Goal: Task Accomplishment & Management: Manage account settings

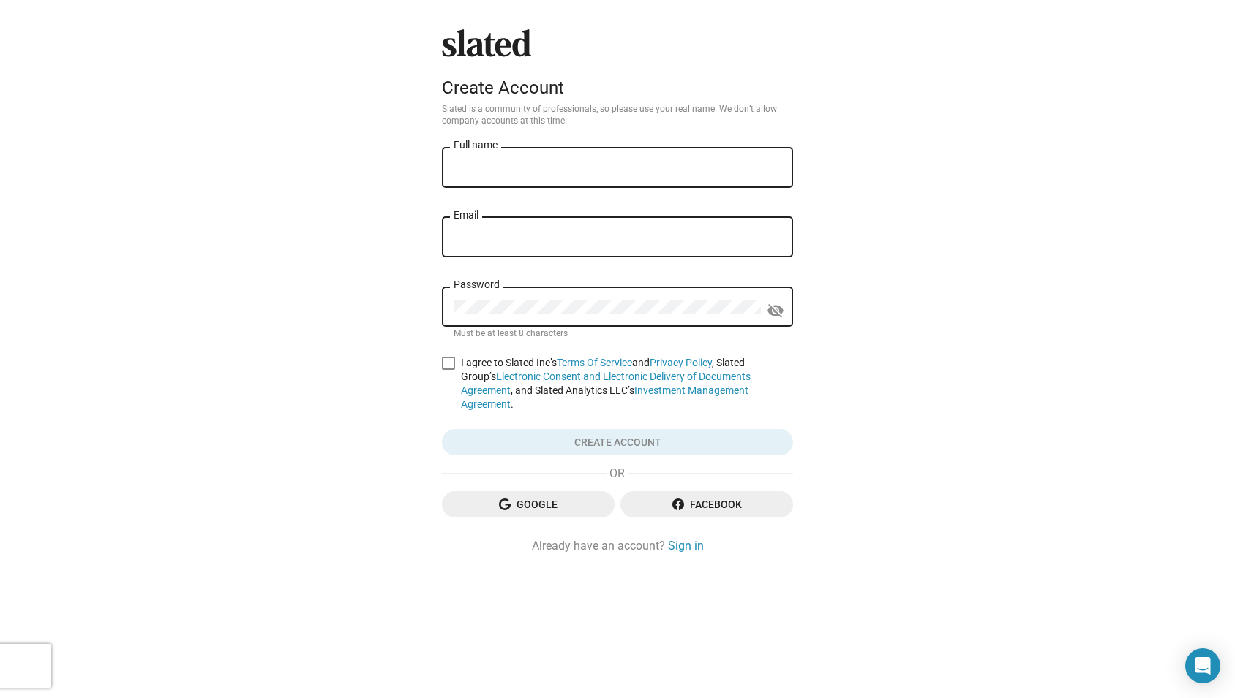
click at [549, 162] on input "Full name" at bounding box center [617, 168] width 328 height 13
type input "[PERSON_NAME]"
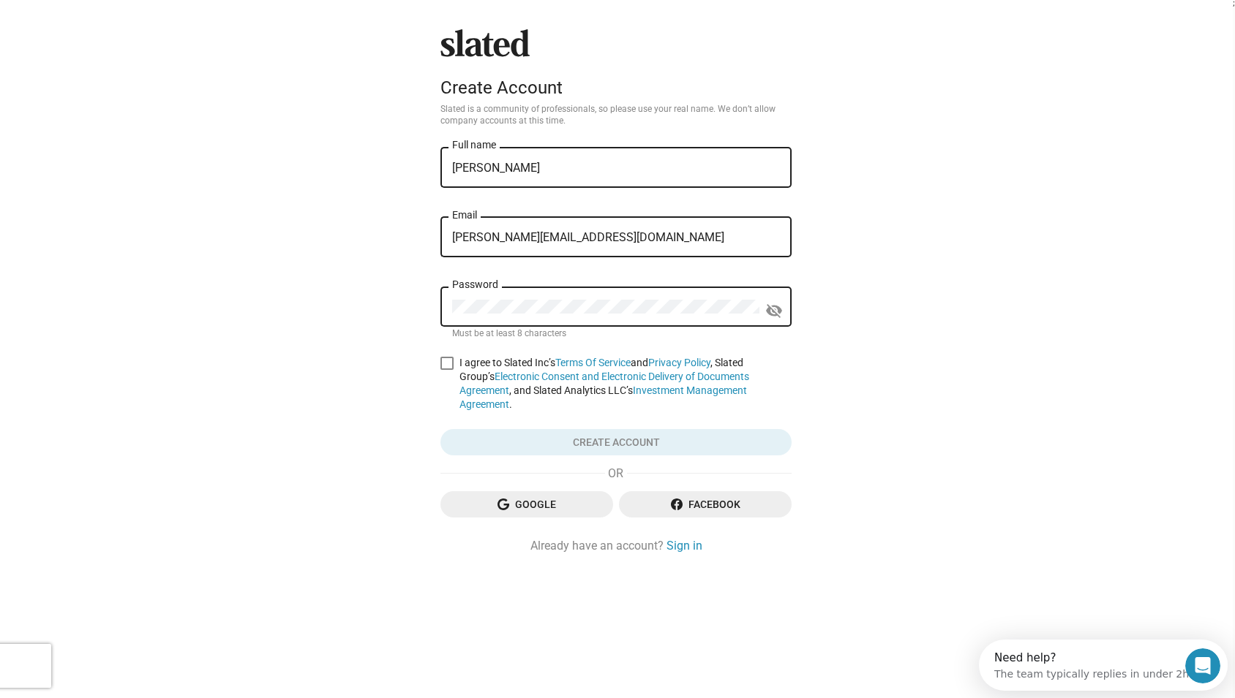
type input "[PERSON_NAME][EMAIL_ADDRESS][DOMAIN_NAME]"
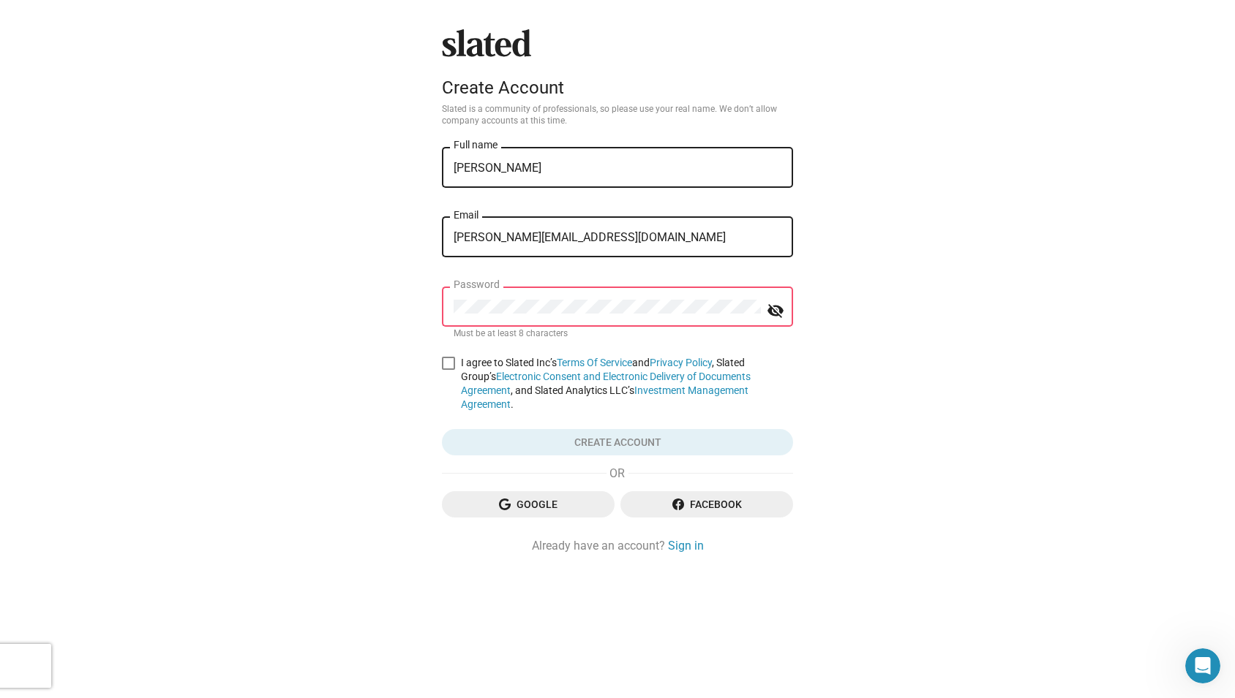
click at [272, 292] on div "Slated Create Account Slated is a community of professionals, so please use you…" at bounding box center [617, 349] width 1235 height 698
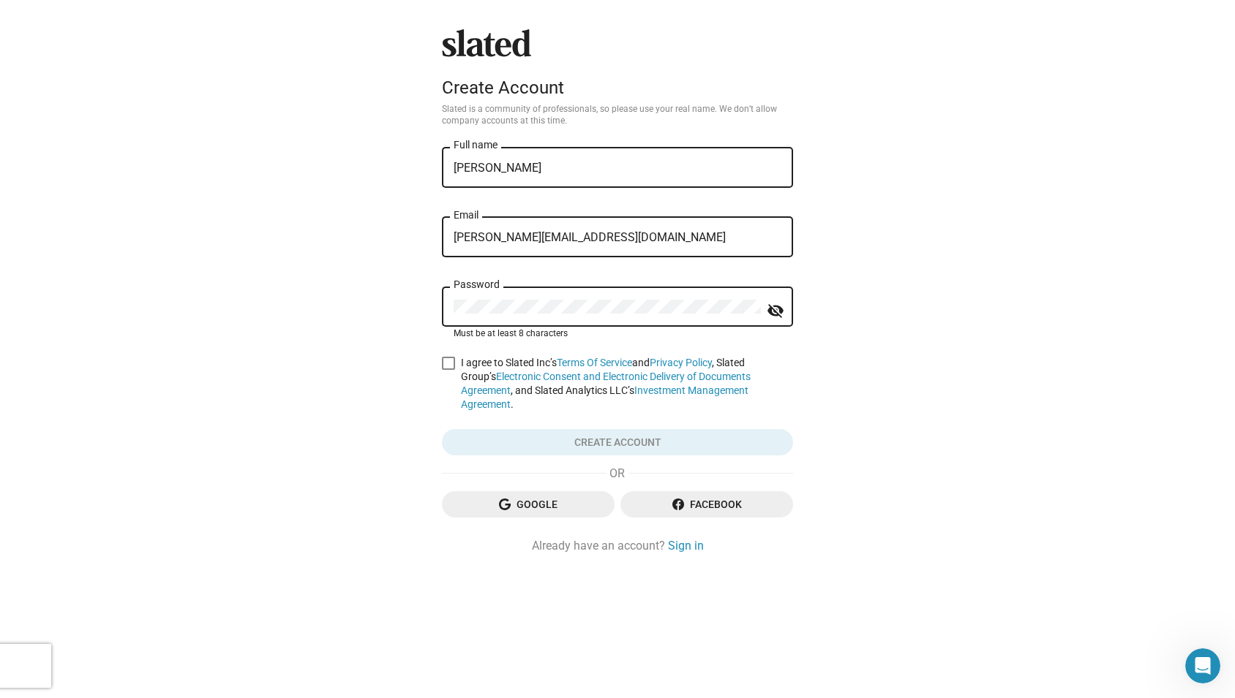
click at [446, 364] on span at bounding box center [448, 363] width 13 height 13
click at [448, 370] on input "I agree to Slated Inc’s Terms Of Service and Privacy Policy , Slated Group’s El…" at bounding box center [448, 370] width 1 height 1
checkbox input "true"
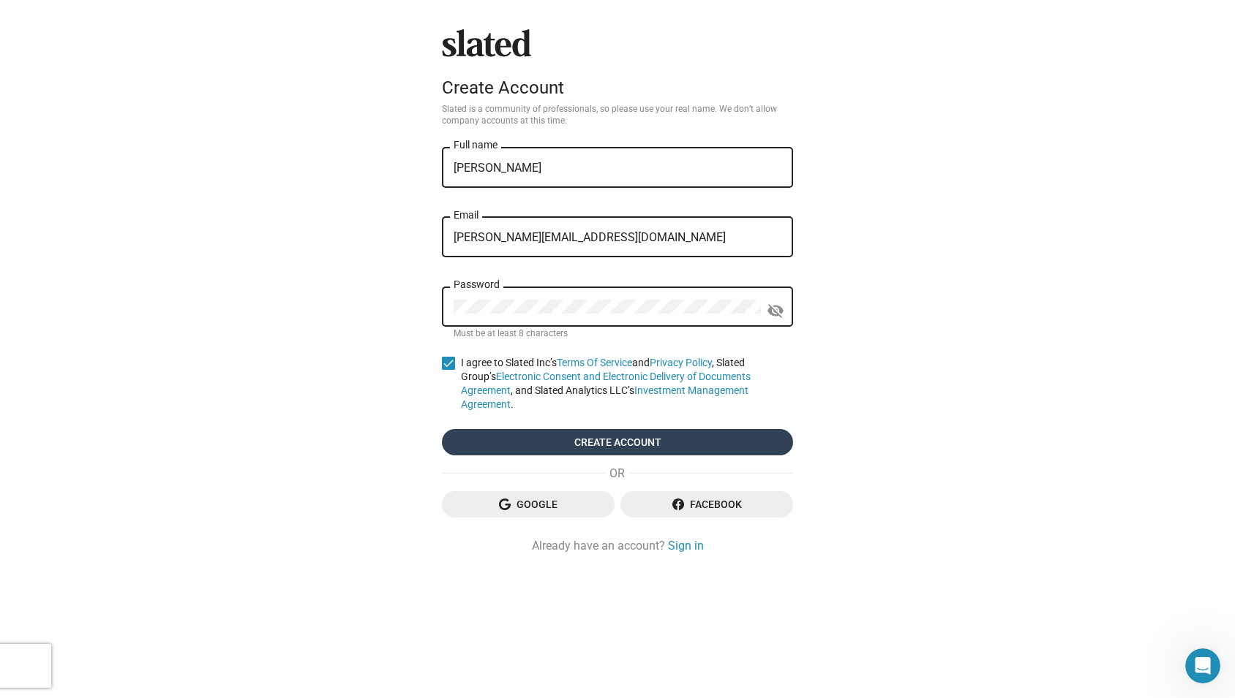
click at [541, 429] on span "Create account" at bounding box center [617, 442] width 328 height 26
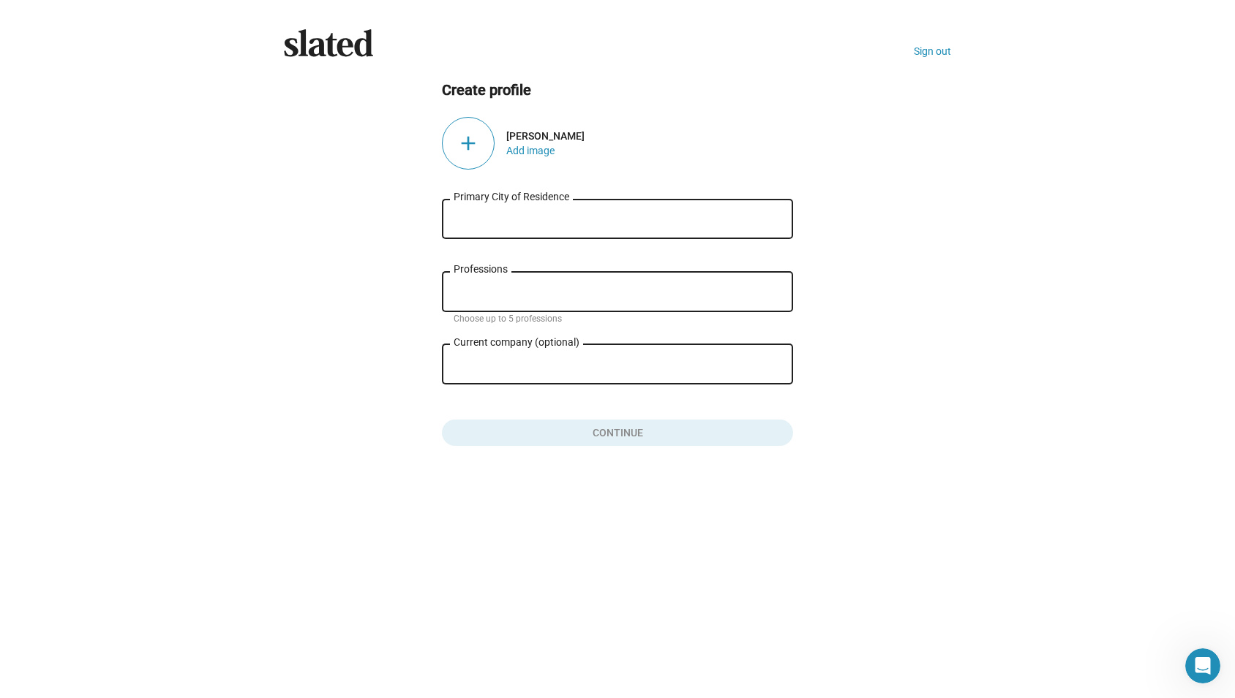
click at [472, 143] on div "add" at bounding box center [468, 143] width 53 height 53
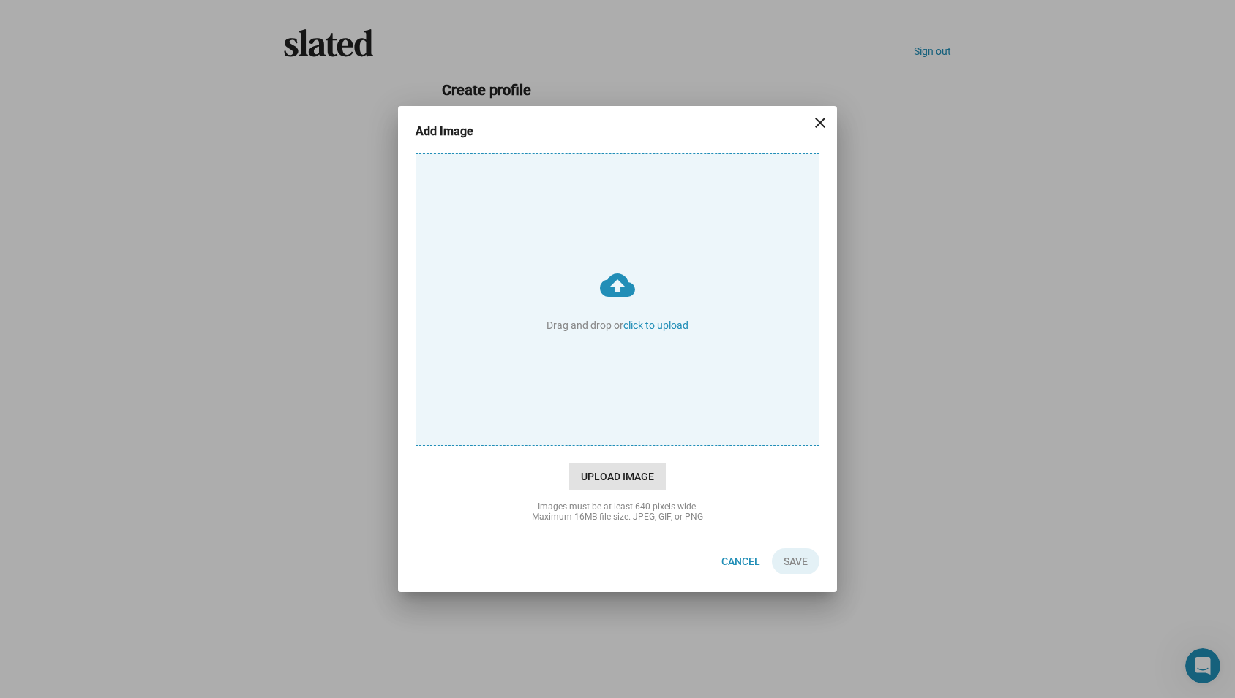
click at [595, 476] on span "Upload Image" at bounding box center [617, 477] width 97 height 26
click at [595, 445] on input "cloud_upload Drag and drop or click to upload" at bounding box center [617, 299] width 402 height 291
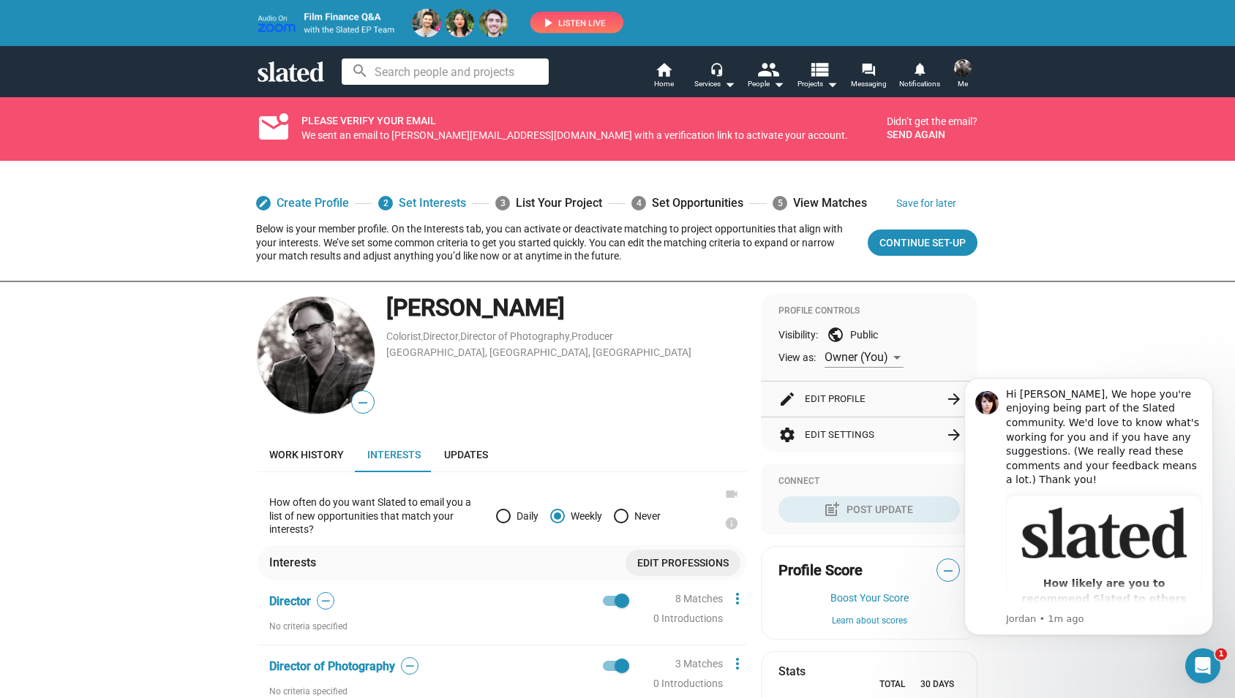
click at [897, 138] on button "Send again" at bounding box center [915, 135] width 59 height 12
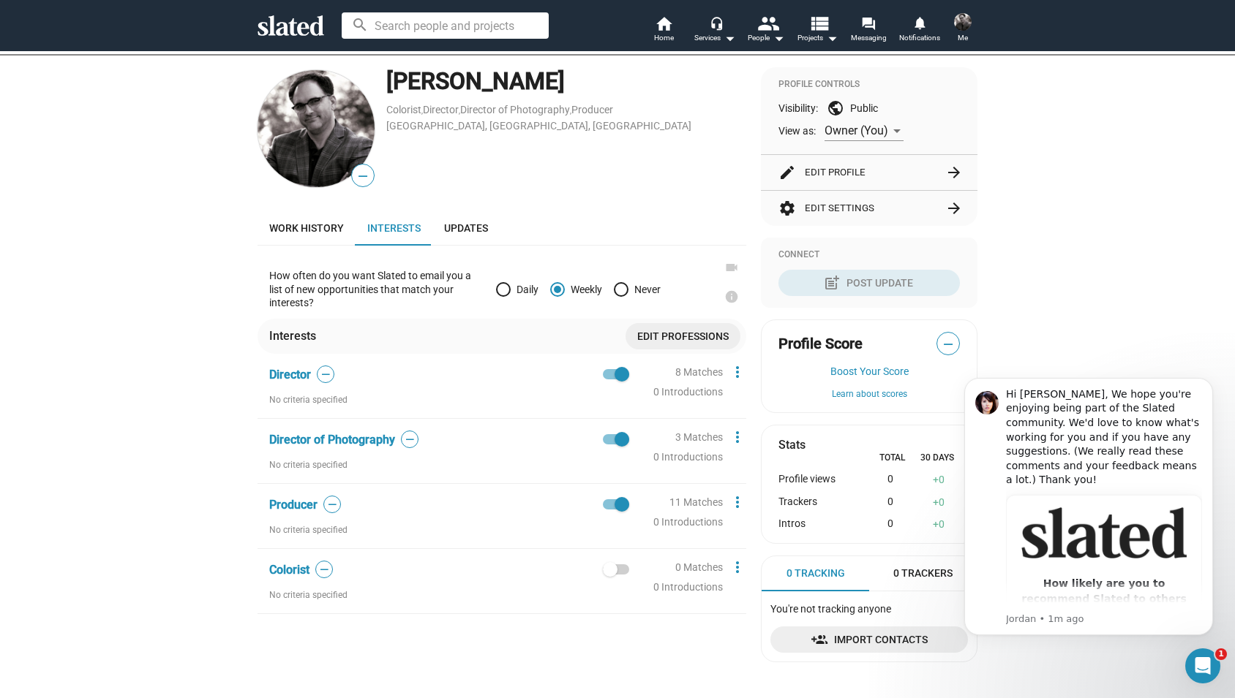
scroll to position [182, 0]
click at [613, 568] on span at bounding box center [610, 568] width 15 height 15
click at [610, 573] on input "checkbox" at bounding box center [609, 573] width 1 height 1
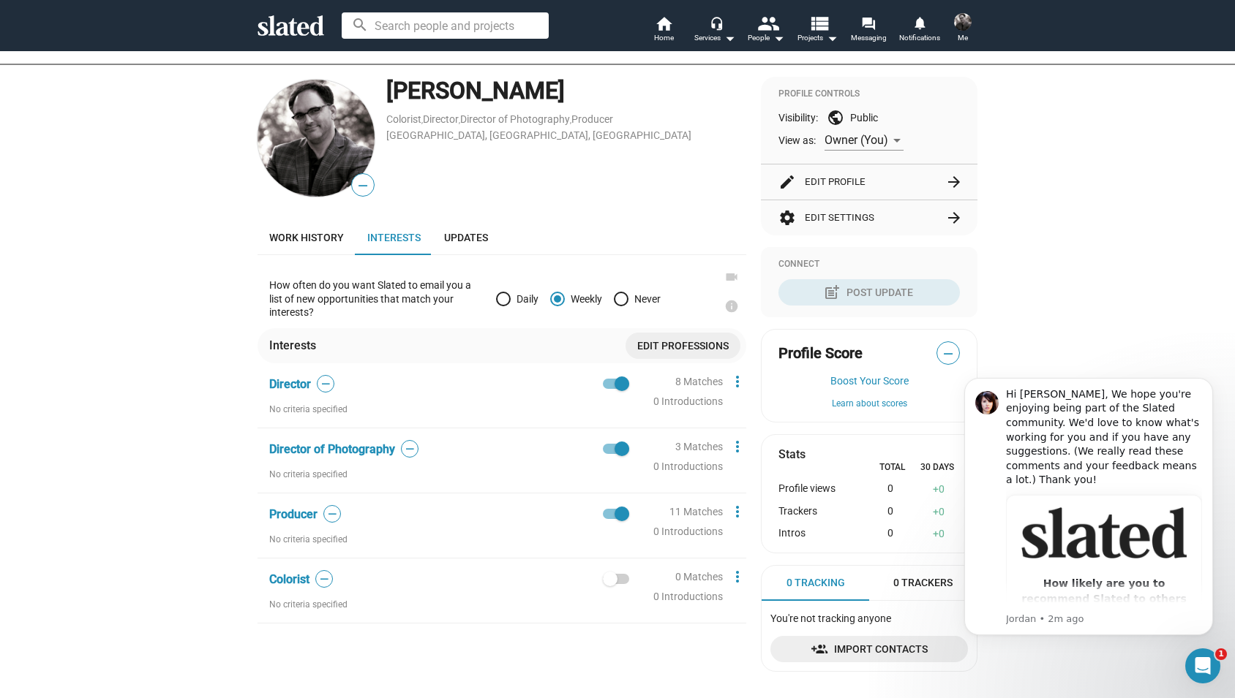
checkbox input "true"
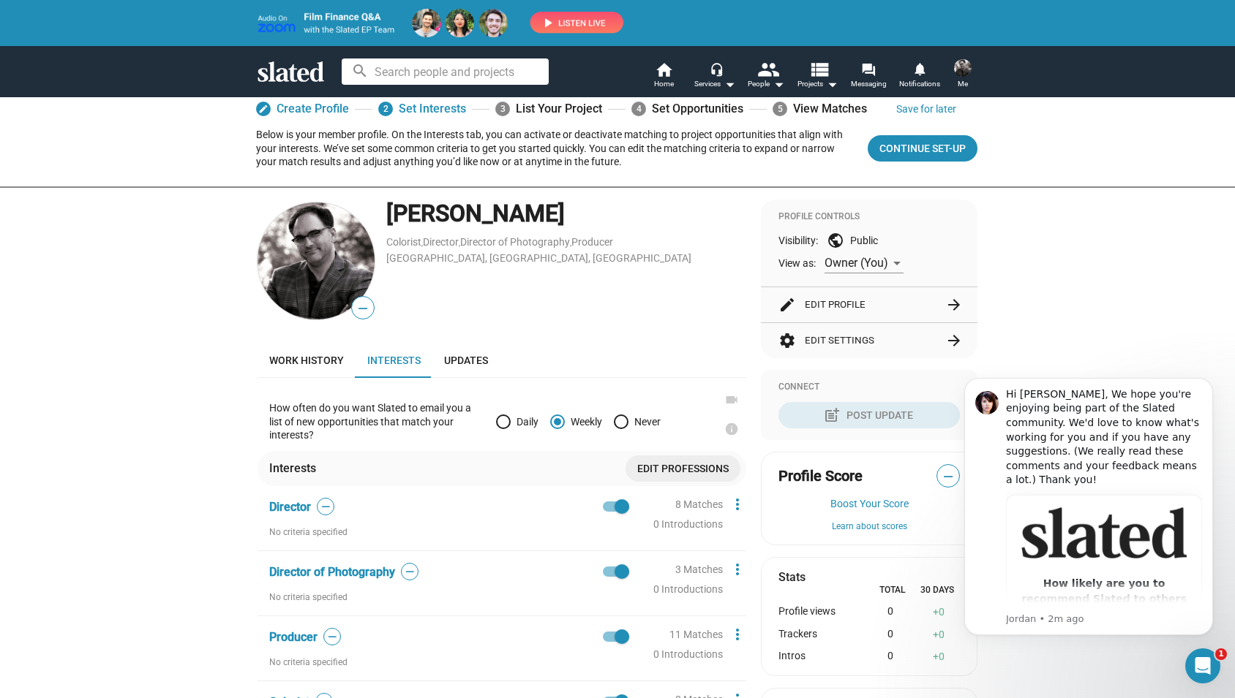
scroll to position [113, 0]
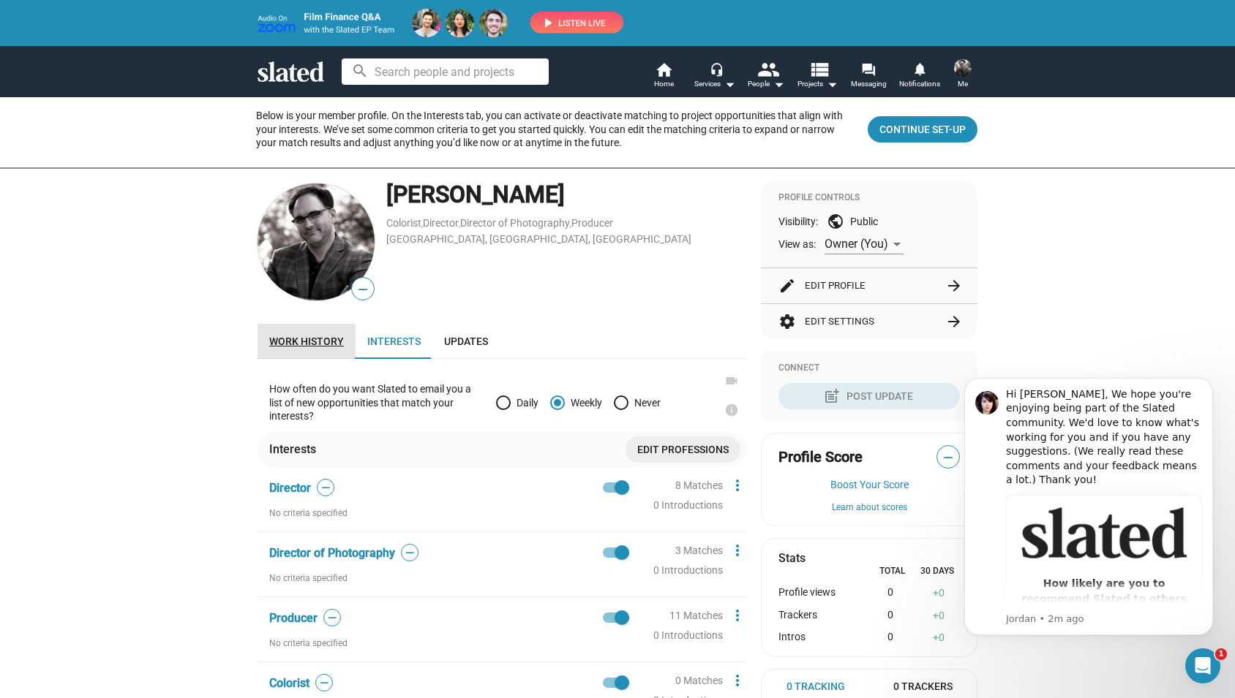
click at [293, 346] on span "Work history" at bounding box center [306, 342] width 75 height 12
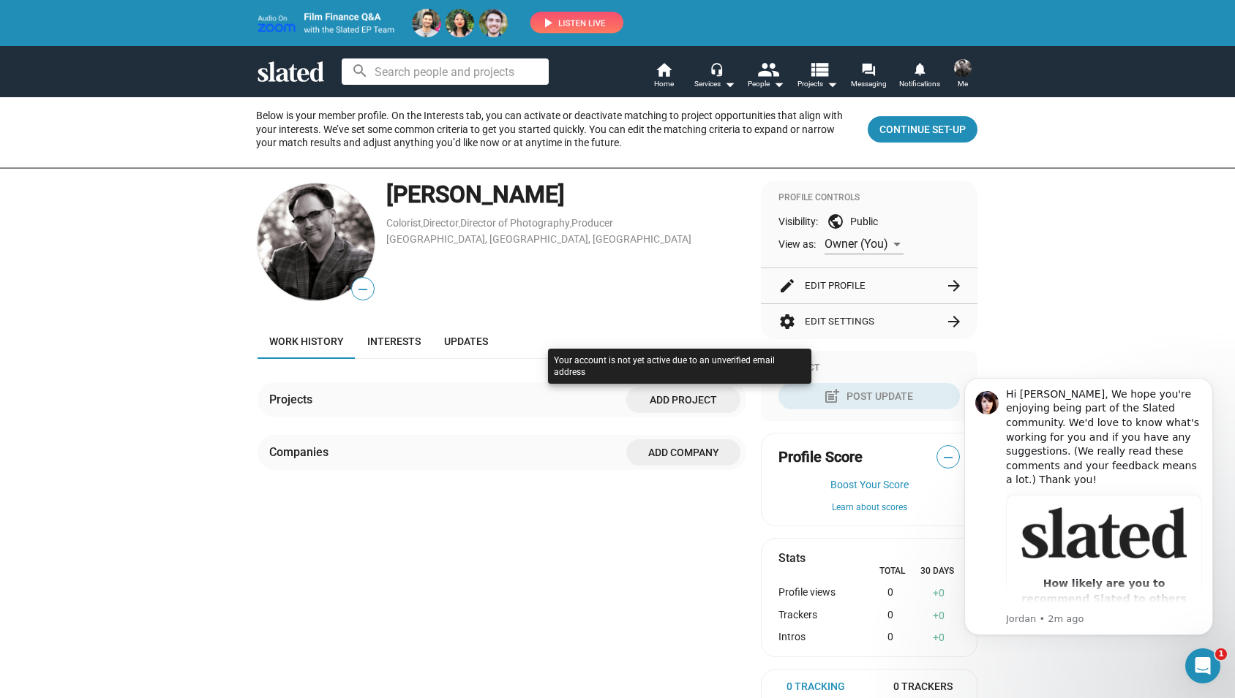
click at [696, 402] on div at bounding box center [679, 381] width 271 height 72
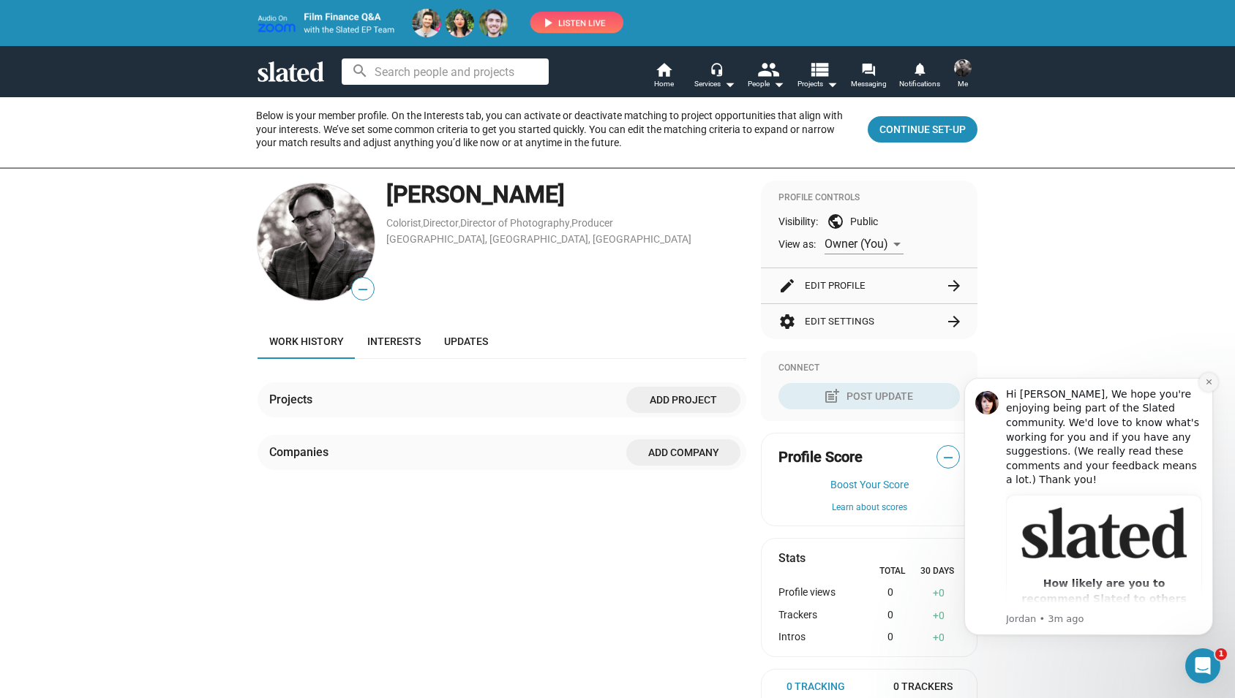
click at [1212, 380] on icon "Dismiss notification" at bounding box center [1209, 382] width 8 height 8
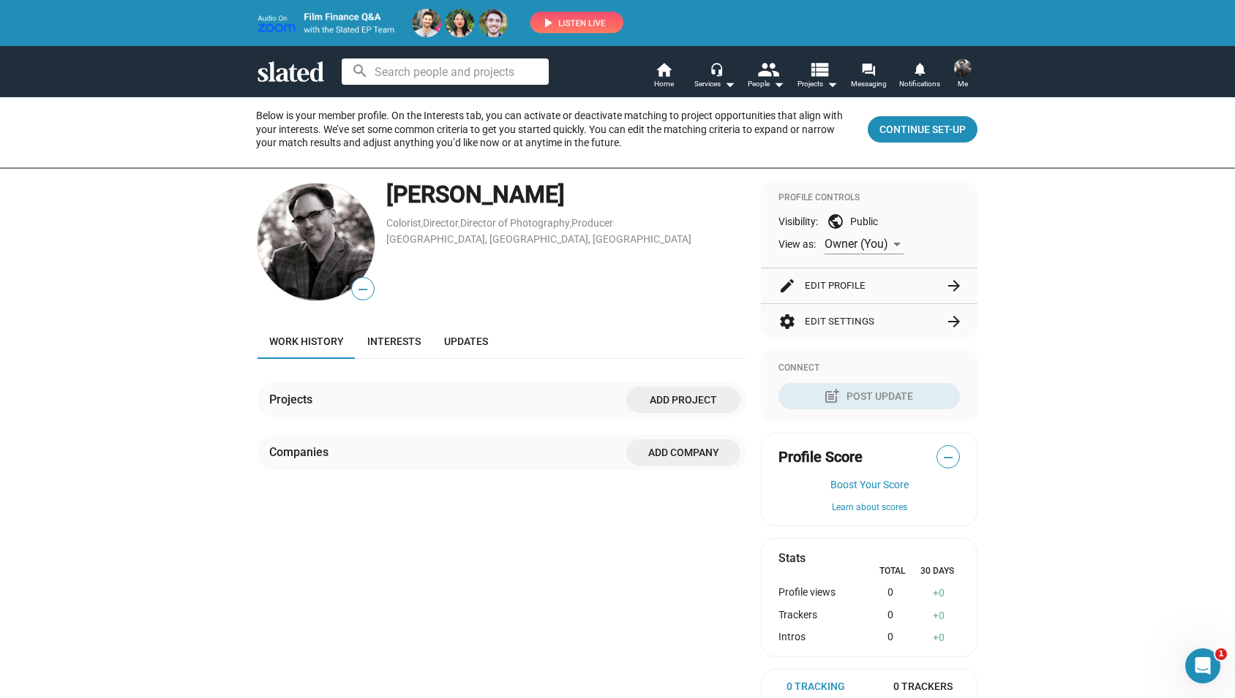
click at [919, 284] on button "edit Edit Profile arrow_forward" at bounding box center [868, 285] width 181 height 35
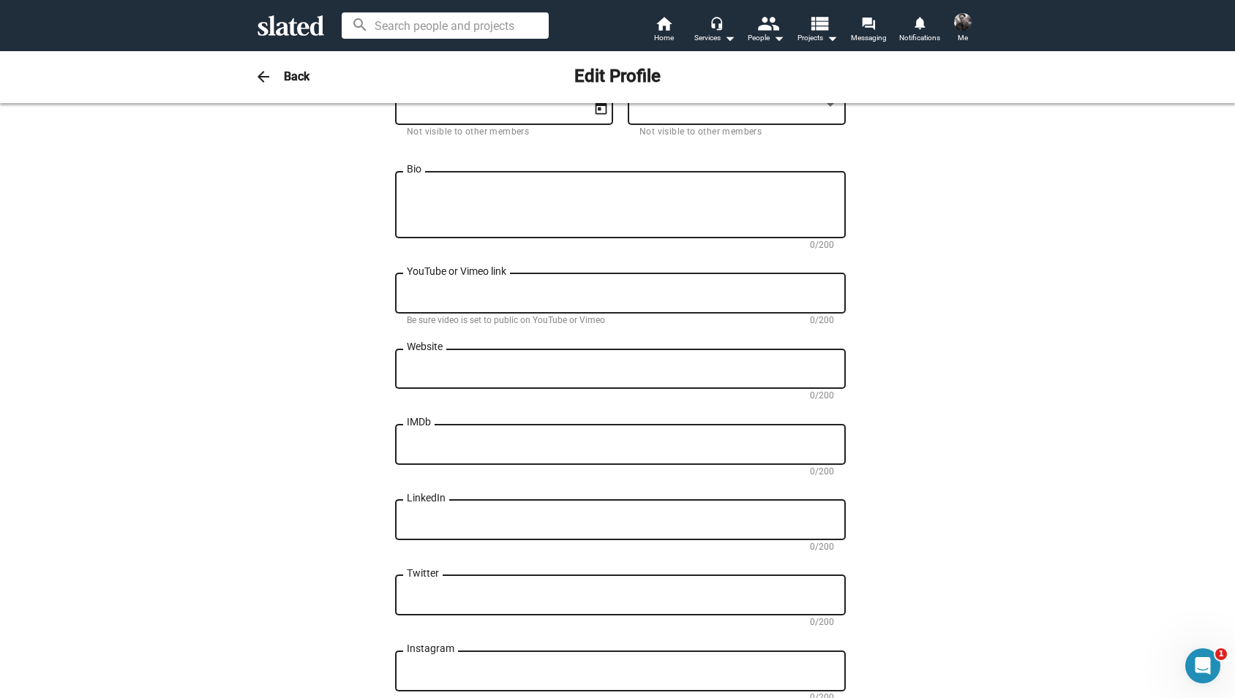
scroll to position [439, 0]
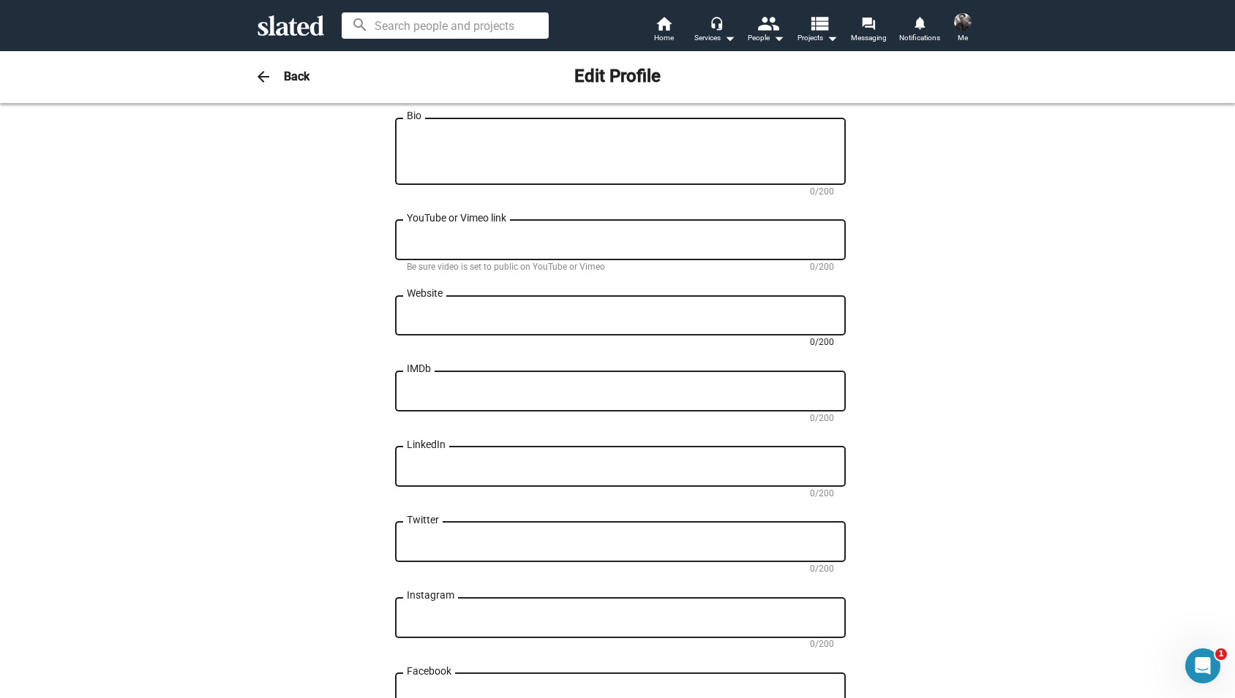
click at [712, 318] on textarea "Website" at bounding box center [620, 315] width 427 height 13
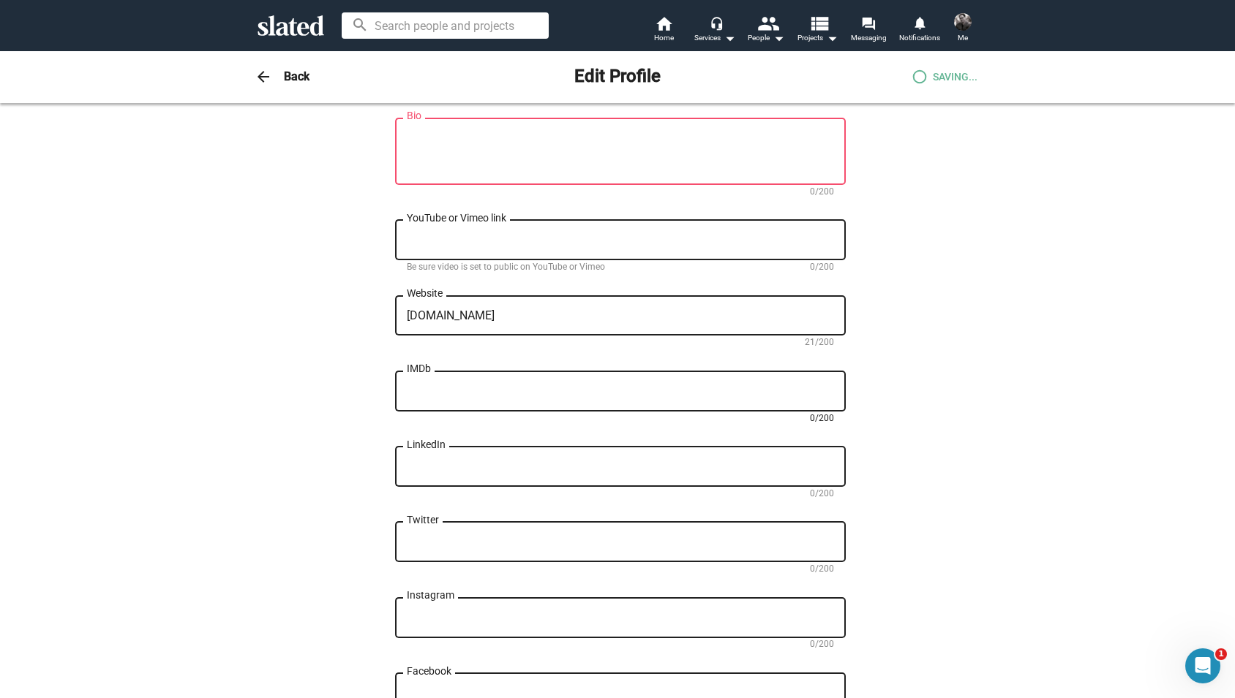
click at [735, 392] on textarea "IMDb" at bounding box center [620, 391] width 427 height 13
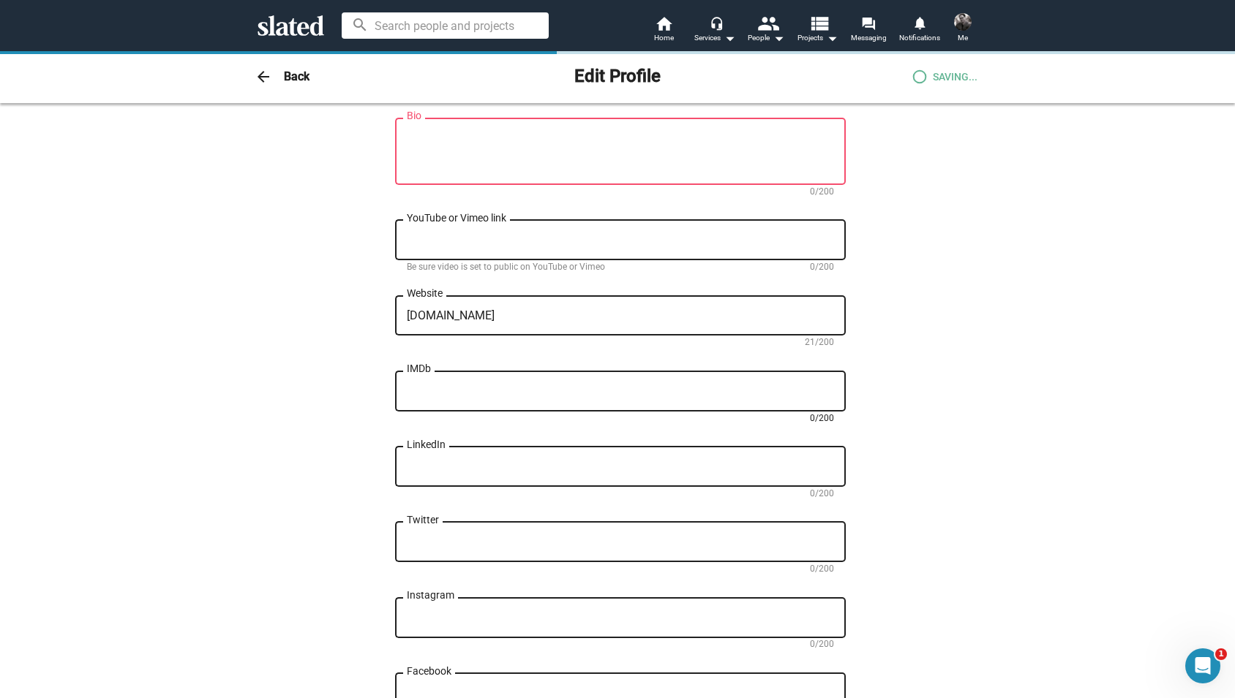
type textarea "[URL][DOMAIN_NAME]"
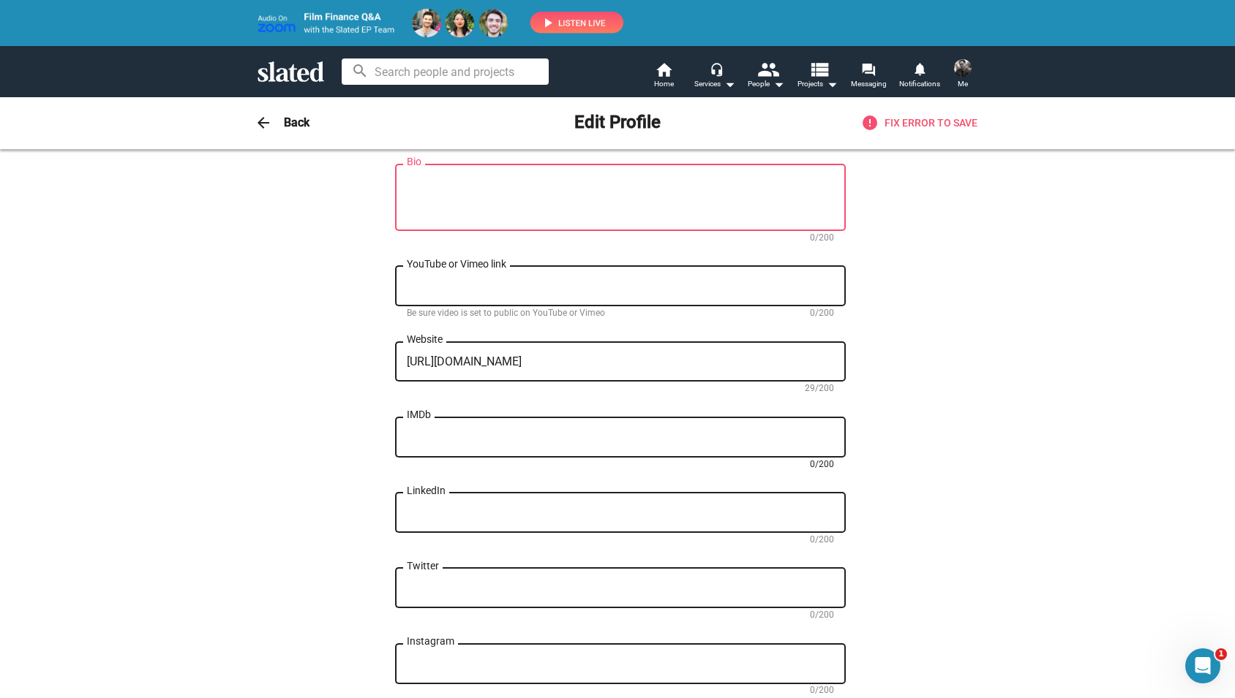
paste textarea "[URL][DOMAIN_NAME]"
type textarea "[URL][DOMAIN_NAME]"
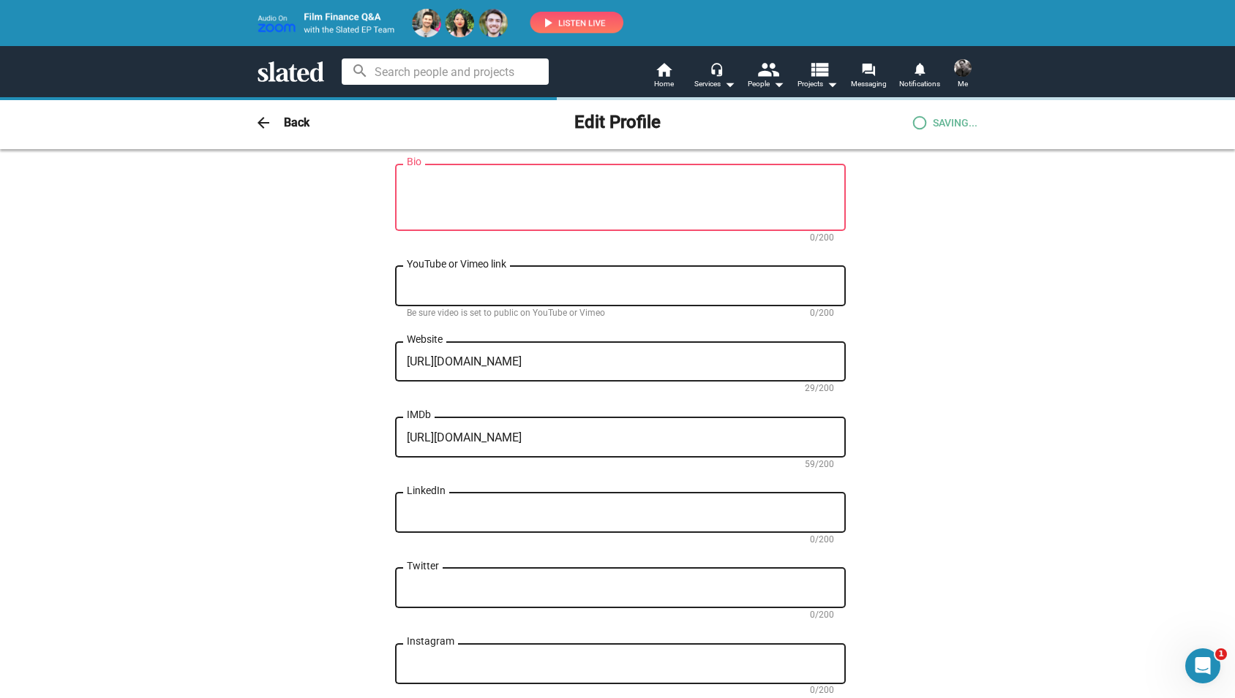
click at [1104, 403] on div "Change Image Change Image [PERSON_NAME] First name (required) [PERSON_NAME] Las…" at bounding box center [617, 274] width 1235 height 1129
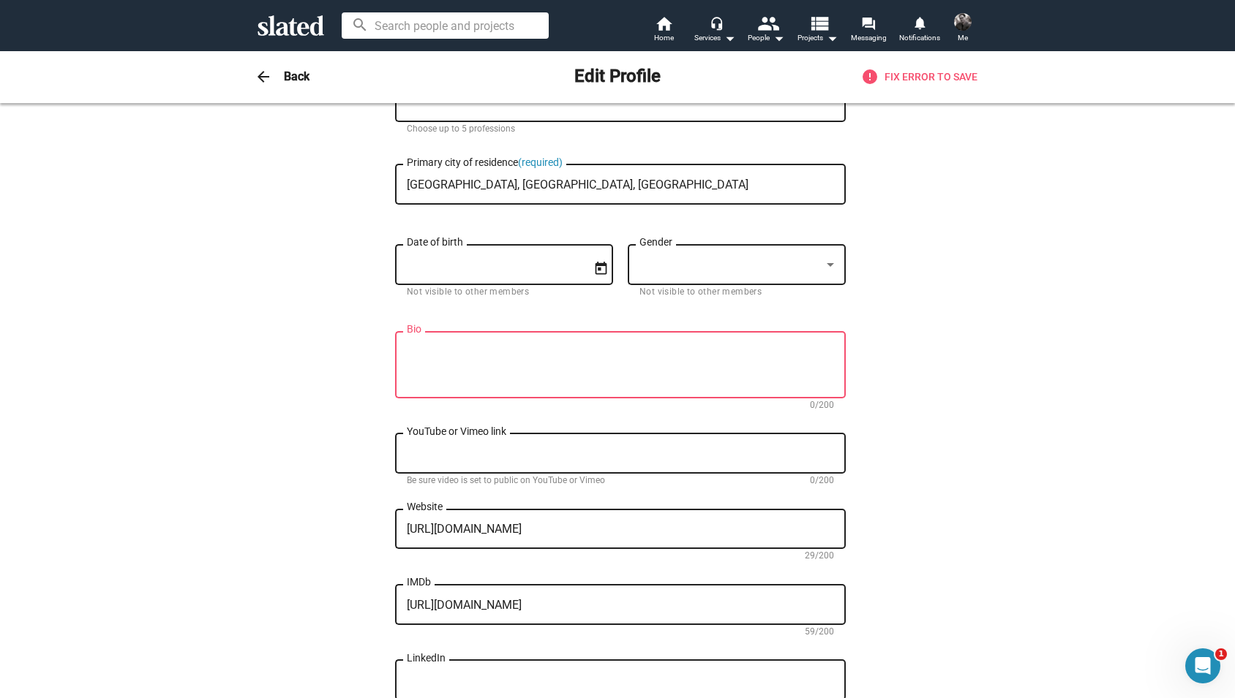
scroll to position [227, 0]
click at [681, 351] on textarea "Bio" at bounding box center [620, 363] width 427 height 39
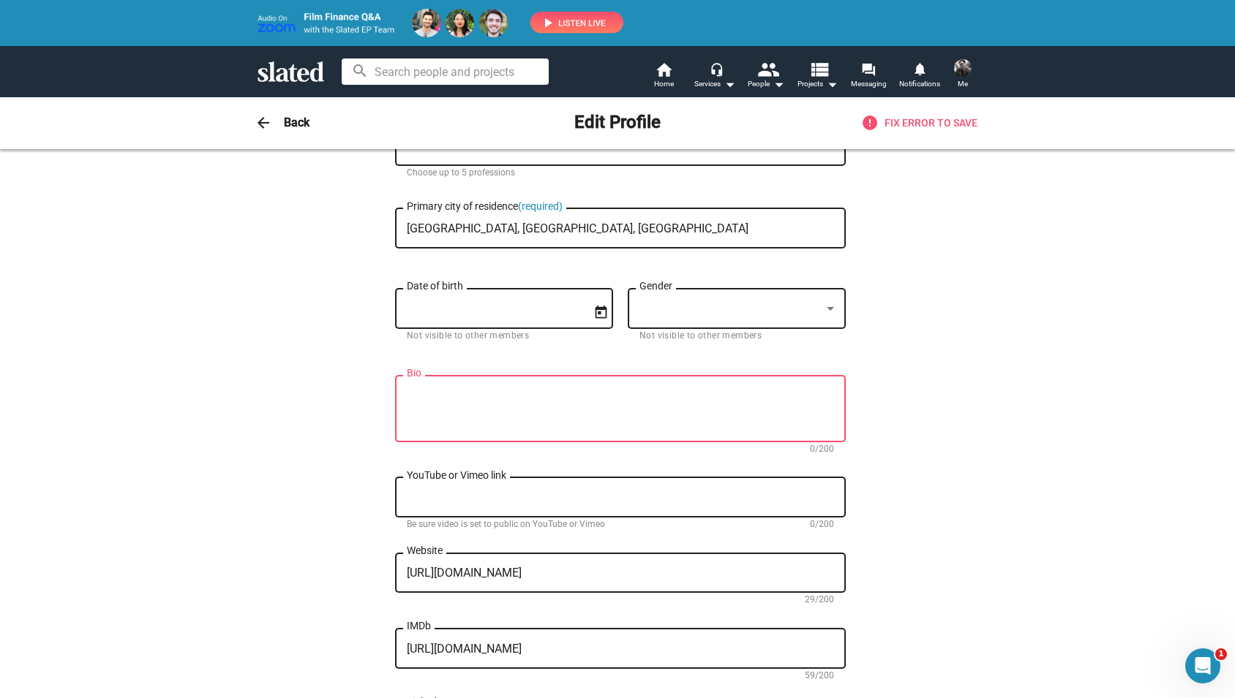
paste textarea "[PERSON_NAME] is passionate about story. His recent work includes directing his…"
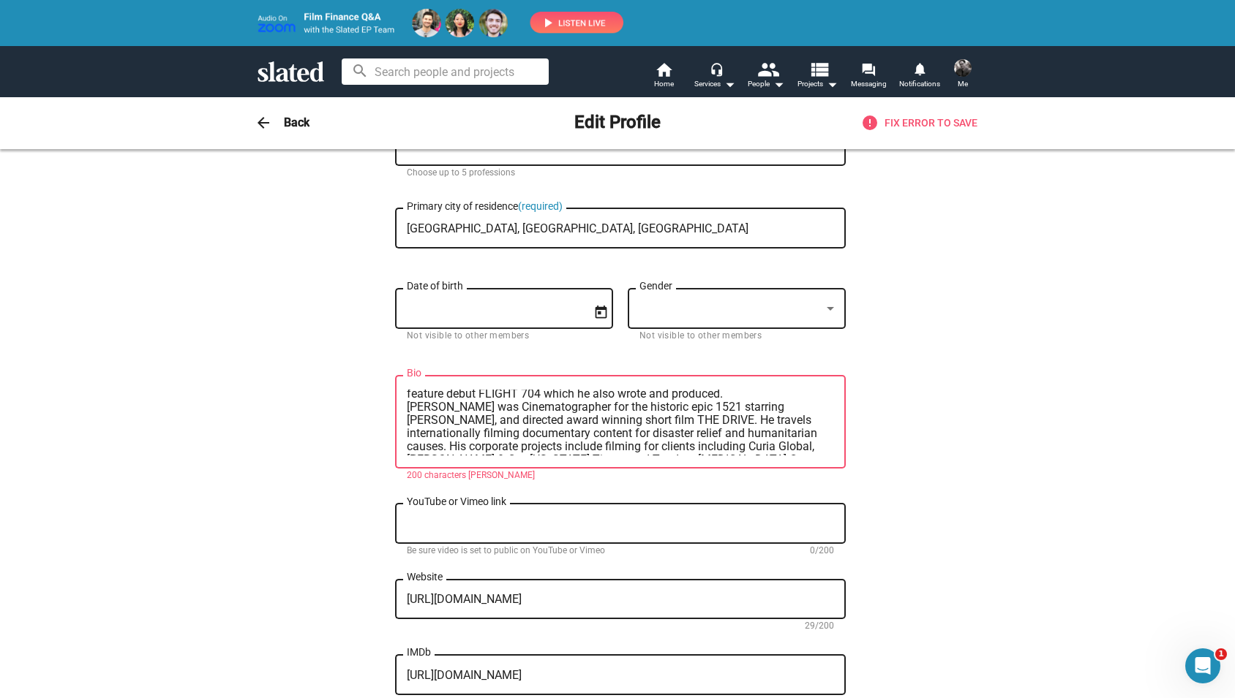
scroll to position [0, 0]
drag, startPoint x: 609, startPoint y: 398, endPoint x: 444, endPoint y: 397, distance: 164.6
click at [444, 397] on textarea "[PERSON_NAME] is passionate about story. His recent work includes directing his…" at bounding box center [620, 423] width 427 height 66
drag, startPoint x: 410, startPoint y: 427, endPoint x: 450, endPoint y: 424, distance: 40.3
click at [450, 424] on textarea "[PERSON_NAME]'s recent work includes directing his feature debut FLIGHT 704 whi…" at bounding box center [620, 423] width 427 height 66
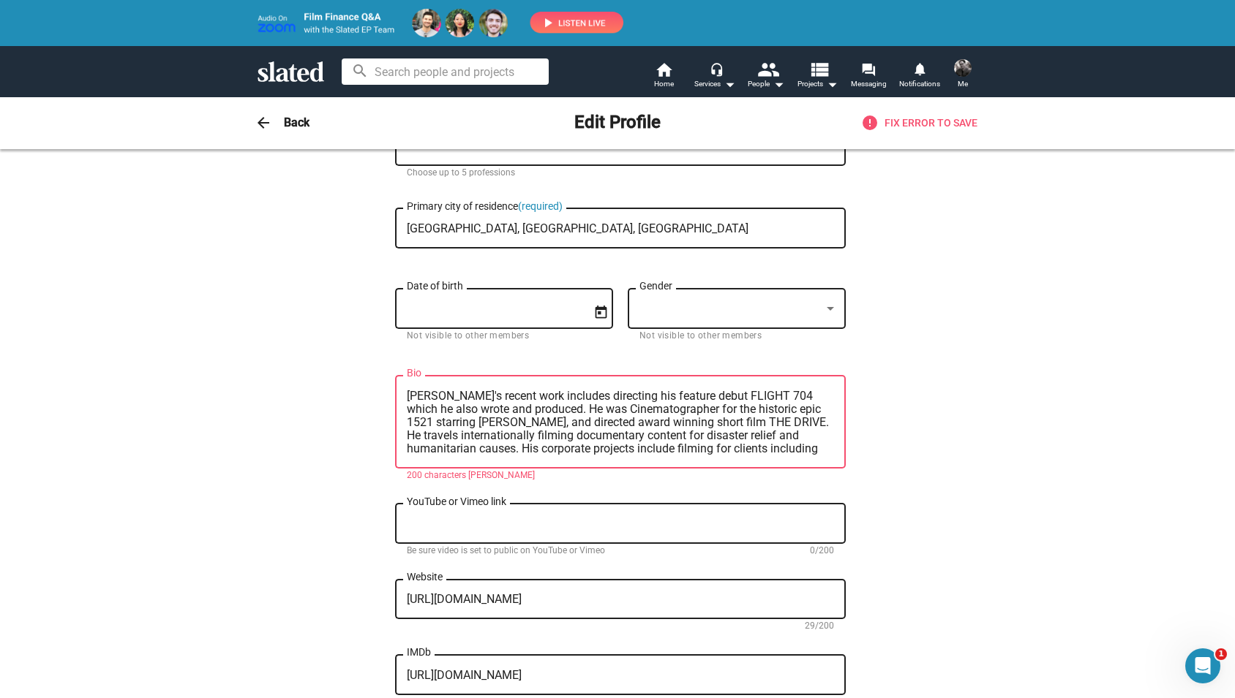
drag, startPoint x: 519, startPoint y: 426, endPoint x: 791, endPoint y: 419, distance: 272.2
click at [791, 419] on textarea "[PERSON_NAME]'s recent work includes directing his feature debut FLIGHT 704 whi…" at bounding box center [620, 423] width 427 height 66
drag, startPoint x: 620, startPoint y: 426, endPoint x: 628, endPoint y: 445, distance: 21.6
click at [628, 445] on textarea "[PERSON_NAME]'s recent work includes directing his feature debut FLIGHT 704 whi…" at bounding box center [620, 423] width 427 height 66
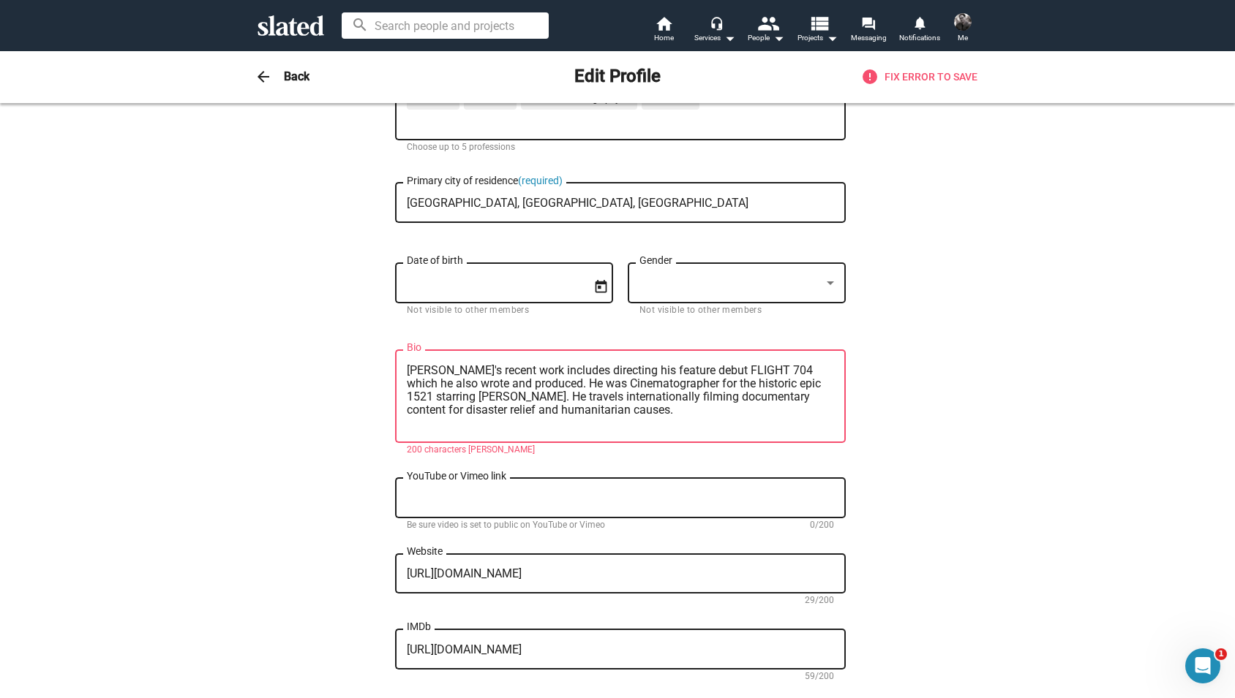
scroll to position [183, 0]
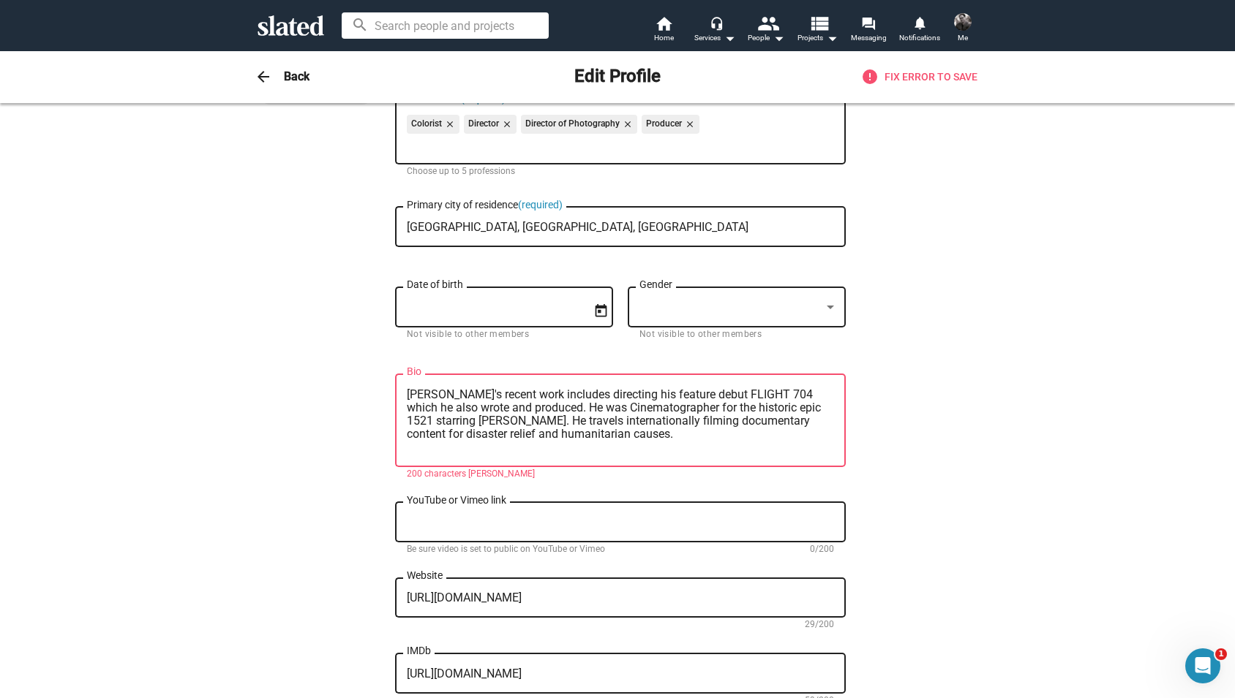
click at [581, 520] on div "YouTube or Vimeo link" at bounding box center [620, 521] width 427 height 43
click at [587, 427] on textarea "[PERSON_NAME]'s recent work includes directing his feature debut FLIGHT 704 whi…" at bounding box center [620, 421] width 427 height 66
drag, startPoint x: 410, startPoint y: 399, endPoint x: 616, endPoint y: 432, distance: 208.9
click at [616, 432] on textarea "[PERSON_NAME]'s recent work includes directing his feature debut FLIGHT 704 whi…" at bounding box center [620, 421] width 427 height 66
click at [551, 403] on textarea "[PERSON_NAME]'s recent work includes directing his feature debut FLIGHT 704 whi…" at bounding box center [620, 421] width 427 height 66
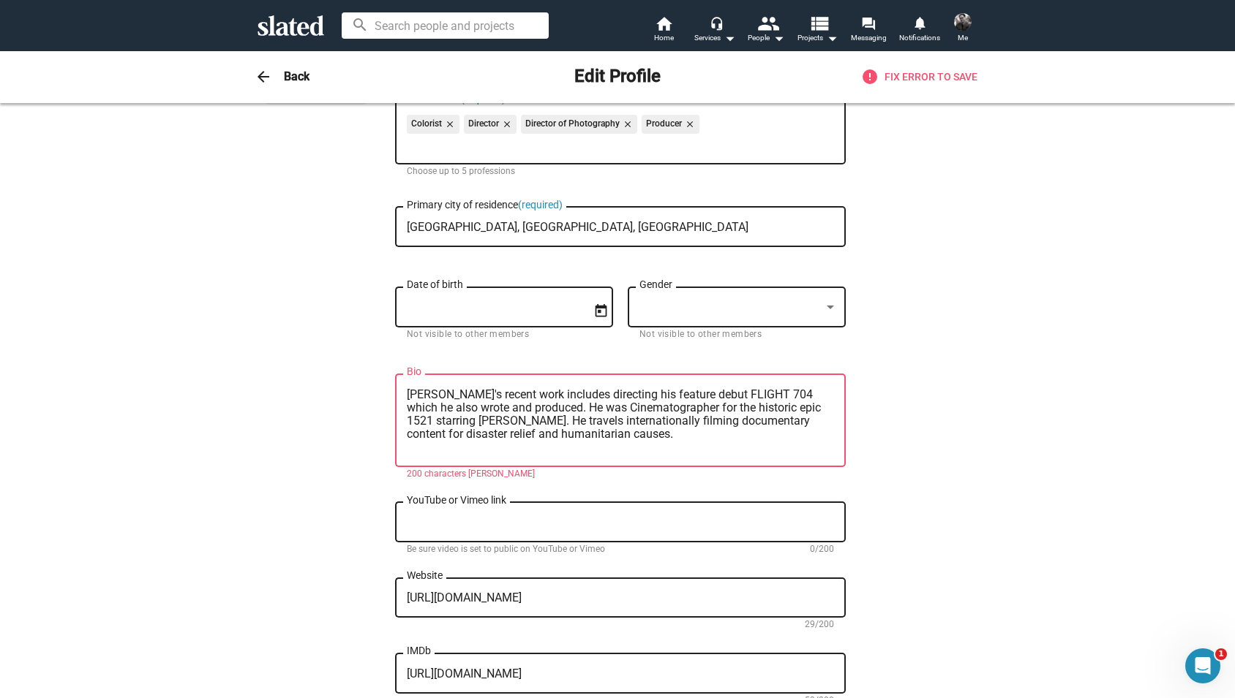
click at [578, 435] on textarea "[PERSON_NAME]'s recent work includes directing his feature debut FLIGHT 704 whi…" at bounding box center [620, 421] width 427 height 66
click at [579, 435] on textarea "[PERSON_NAME]'s recent work includes directing his feature debut FLIGHT 704 whi…" at bounding box center [620, 421] width 427 height 66
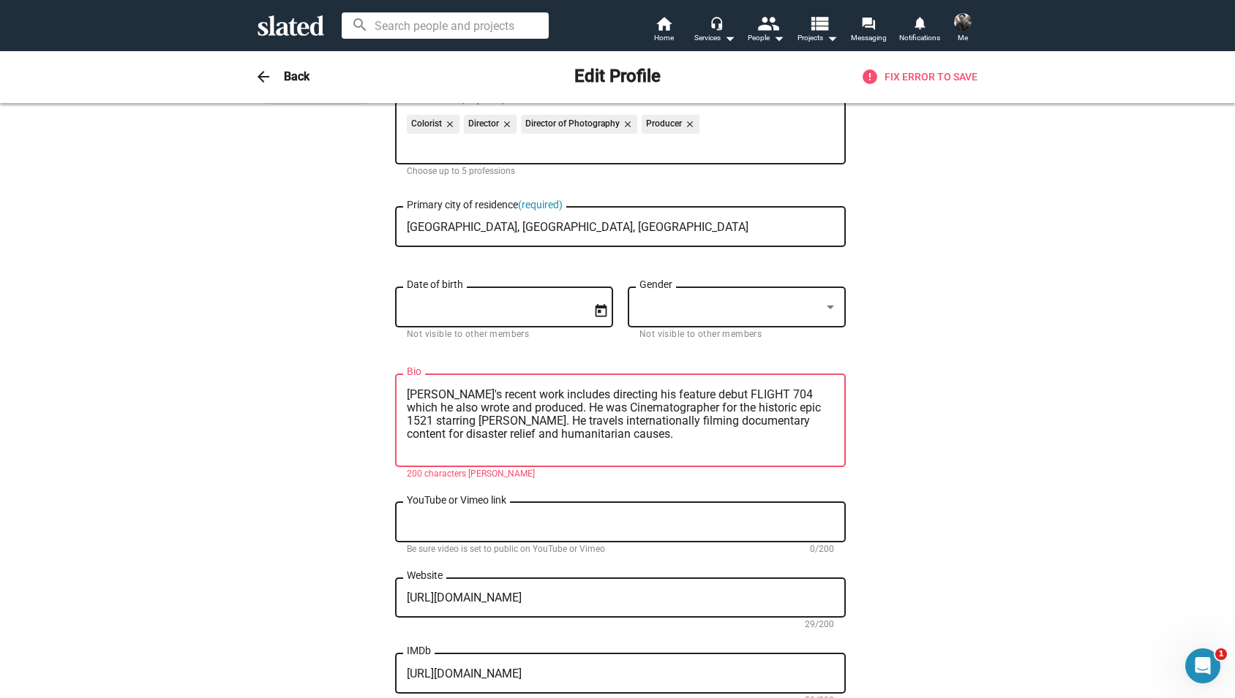
click at [578, 435] on textarea "[PERSON_NAME]'s recent work includes directing his feature debut FLIGHT 704 whi…" at bounding box center [620, 421] width 427 height 66
paste textarea "FLIGHT 704, and director of photography"
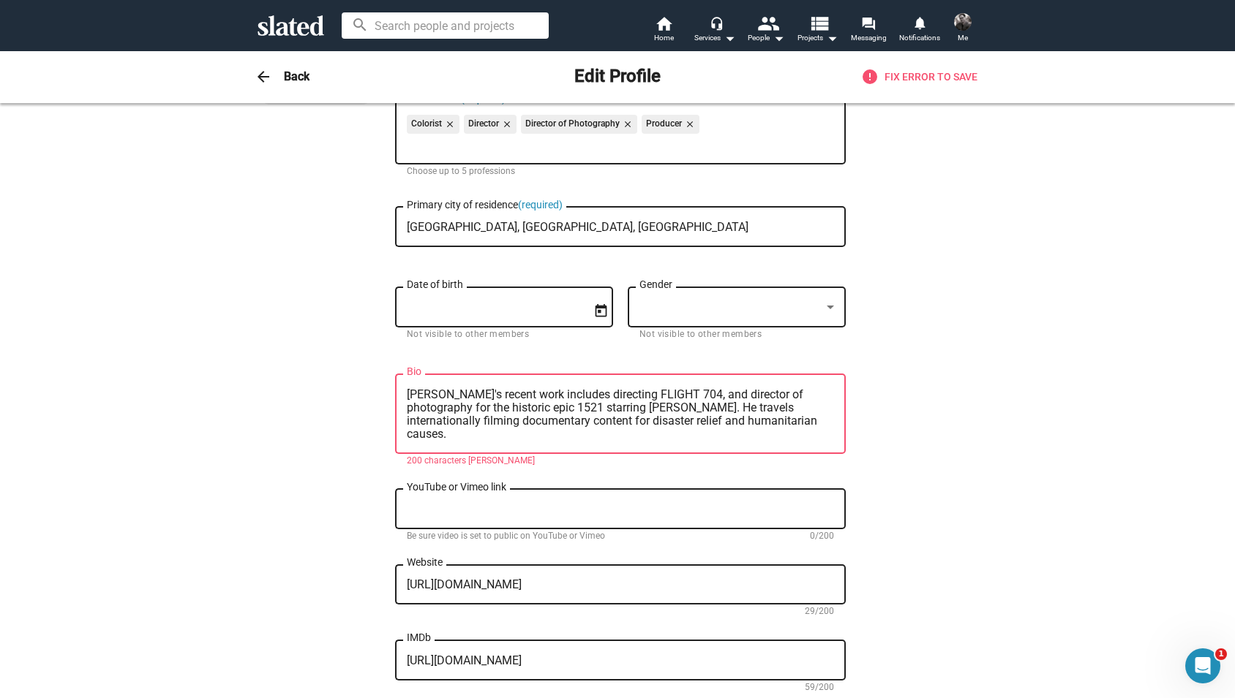
click at [811, 412] on textarea "[PERSON_NAME]'s recent work includes directing FLIGHT 704, and director of phot…" at bounding box center [620, 414] width 427 height 53
drag, startPoint x: 569, startPoint y: 399, endPoint x: 456, endPoint y: 396, distance: 112.7
click at [456, 396] on textarea "[PERSON_NAME]'s recent work includes directing FLIGHT 704, and director of phot…" at bounding box center [620, 414] width 427 height 53
click at [480, 398] on textarea "[PERSON_NAME] directing FLIGHT 704, and director of photography for the histori…" at bounding box center [620, 414] width 427 height 53
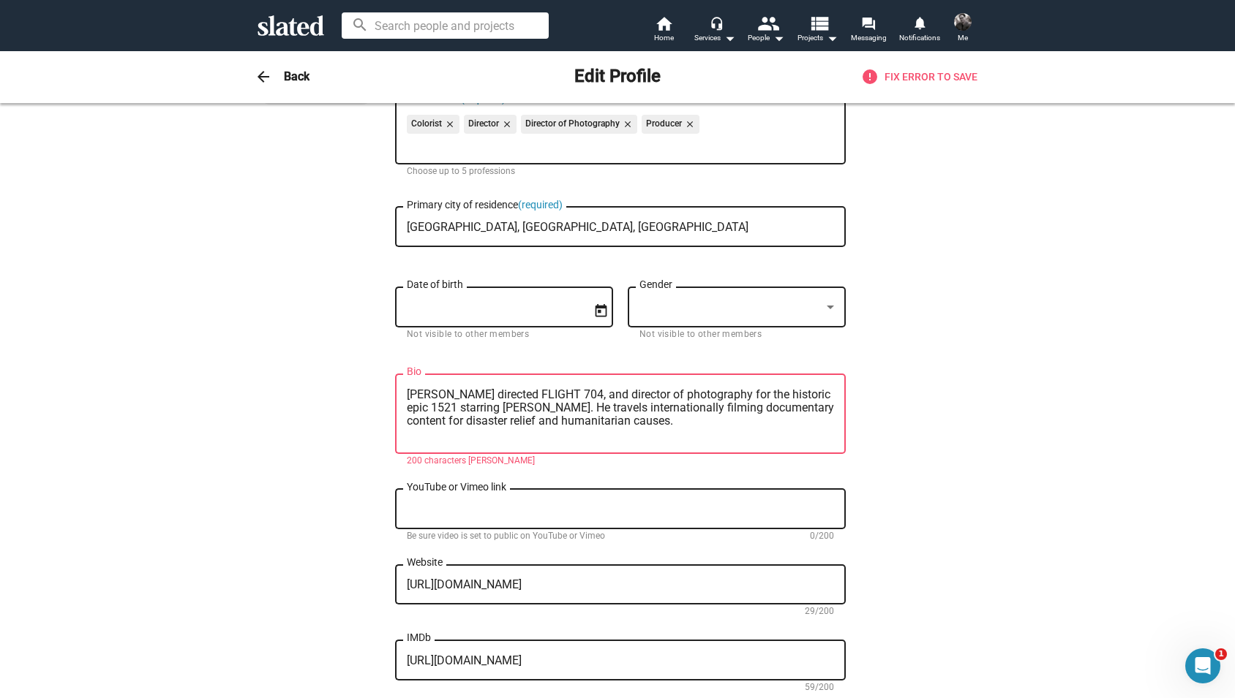
click at [568, 398] on textarea "[PERSON_NAME] directed FLIGHT 704, and director of photography for the historic…" at bounding box center [620, 414] width 427 height 53
drag, startPoint x: 587, startPoint y: 399, endPoint x: 676, endPoint y: 396, distance: 88.5
click at [658, 396] on textarea "[PERSON_NAME] directed FLIGHT 704, was director of photography for the historic…" at bounding box center [620, 414] width 427 height 53
click at [705, 396] on textarea "[PERSON_NAME] directed FLIGHT 704, was director of photography for the historic…" at bounding box center [620, 414] width 427 height 53
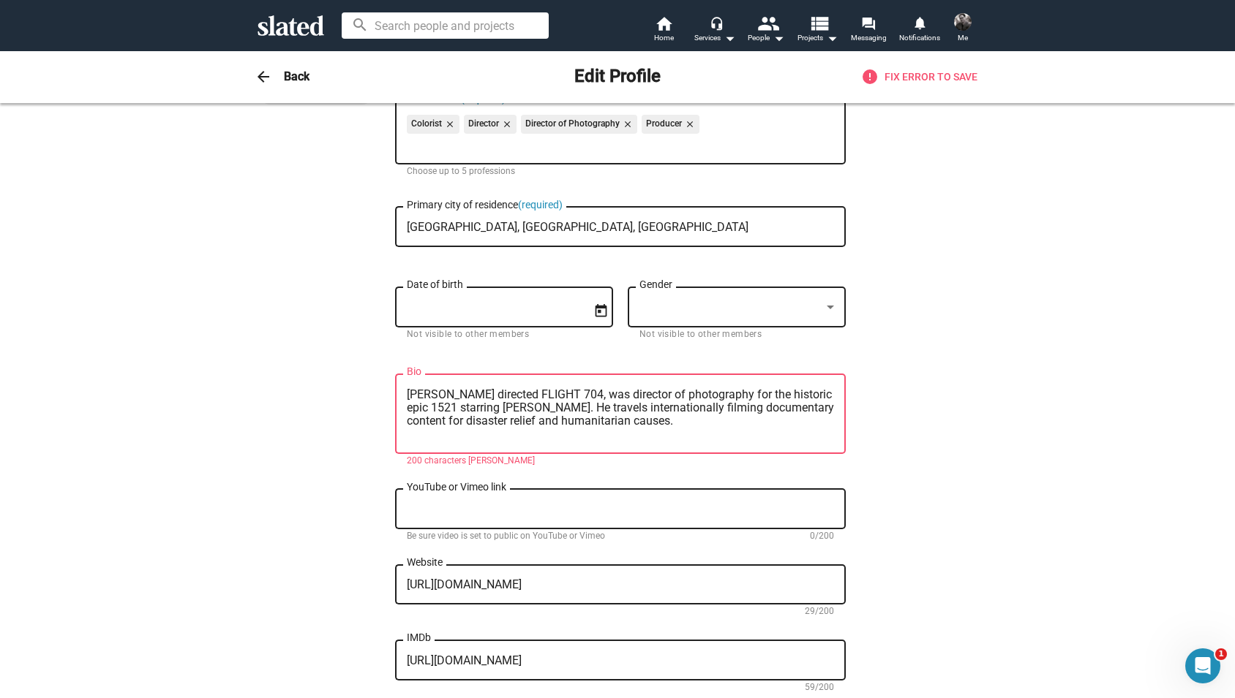
drag, startPoint x: 709, startPoint y: 396, endPoint x: 589, endPoint y: 396, distance: 120.7
click at [589, 396] on textarea "[PERSON_NAME] directed FLIGHT 704, was director of photography for the historic…" at bounding box center [620, 414] width 427 height 53
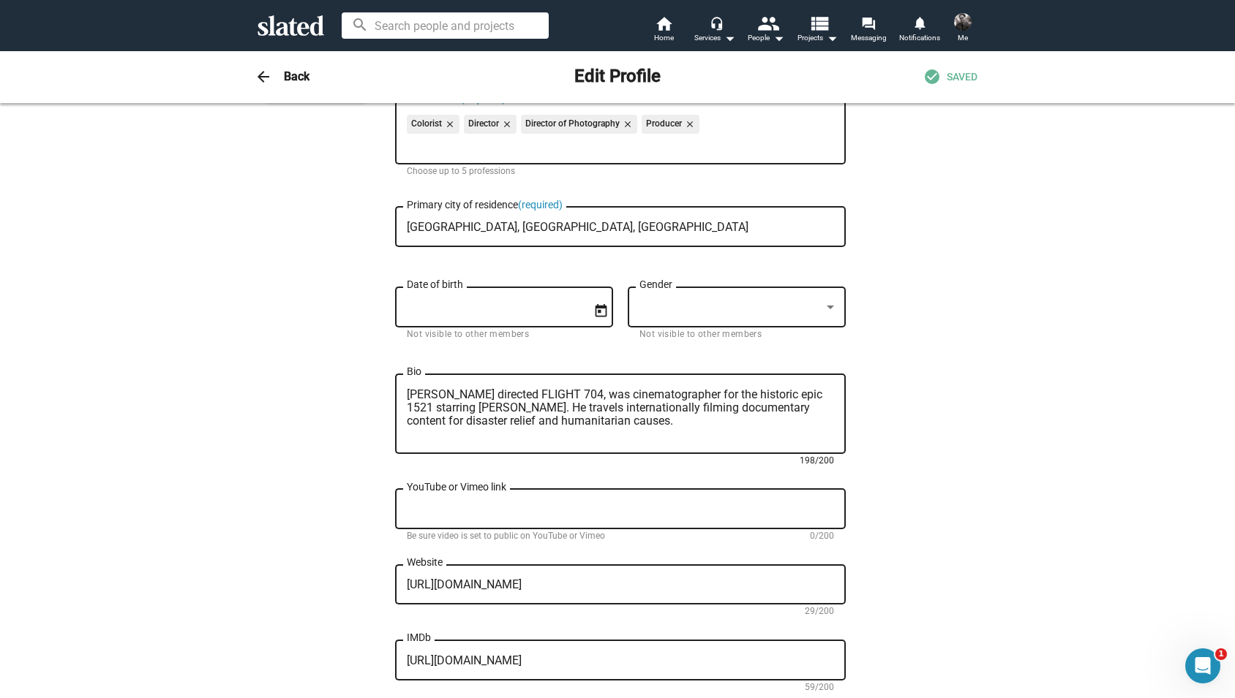
drag, startPoint x: 777, startPoint y: 398, endPoint x: 696, endPoint y: 399, distance: 81.2
click at [696, 399] on textarea "[PERSON_NAME] directed FLIGHT 704, was cinematographer for the historic epic 15…" at bounding box center [620, 414] width 427 height 53
click at [565, 399] on textarea "[PERSON_NAME] directed FLIGHT 704, was cinematographer for 1521 starring [PERSO…" at bounding box center [620, 414] width 427 height 53
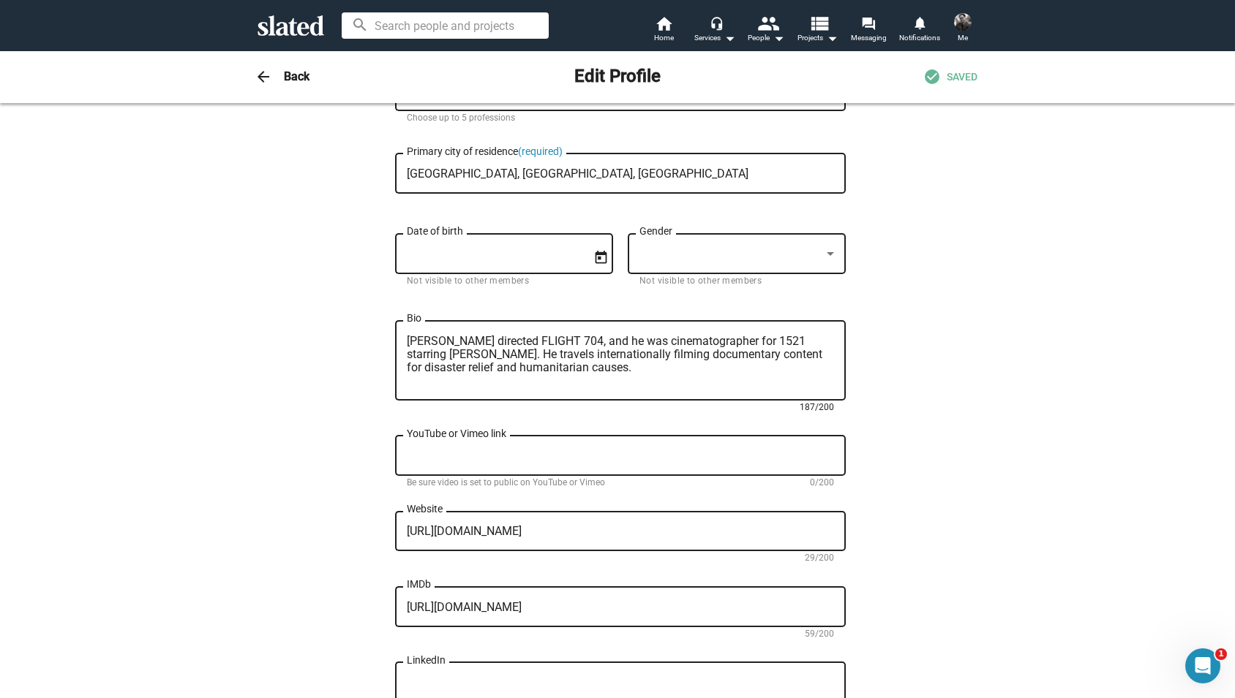
scroll to position [235, 0]
drag, startPoint x: 469, startPoint y: 360, endPoint x: 453, endPoint y: 344, distance: 22.2
click at [453, 344] on textarea "[PERSON_NAME] directed FLIGHT 704, and he was cinematographer for 1521 starring…" at bounding box center [620, 362] width 427 height 53
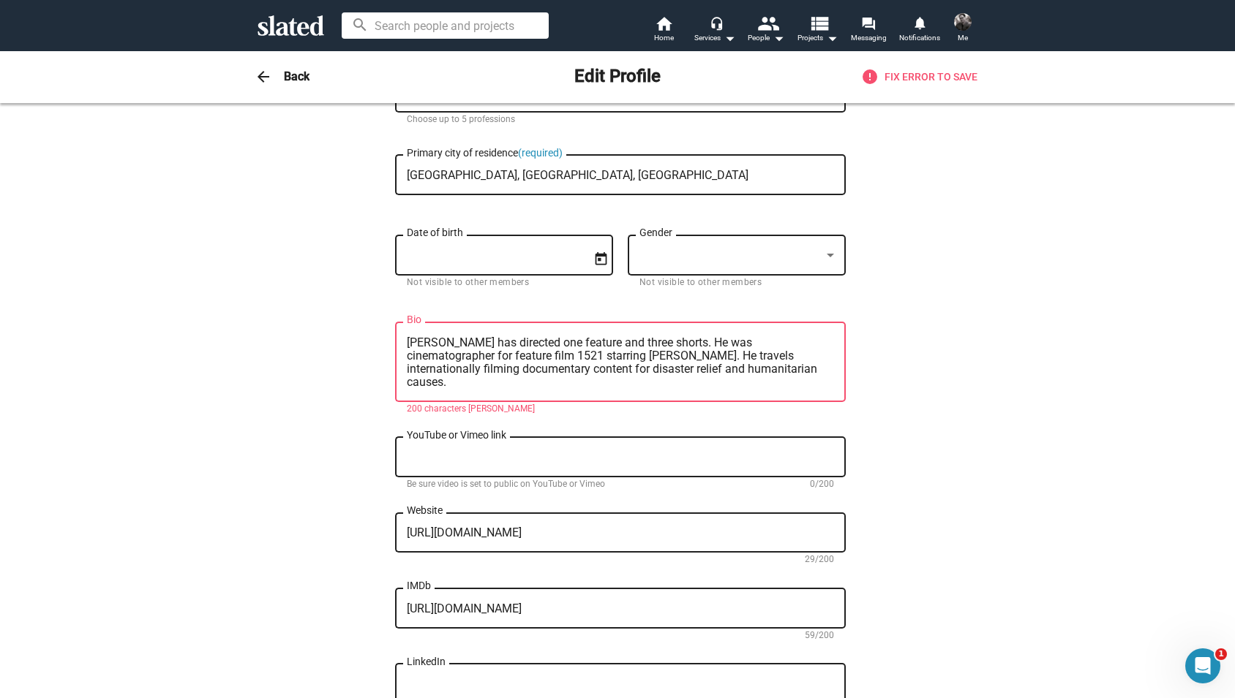
drag, startPoint x: 472, startPoint y: 346, endPoint x: 397, endPoint y: 348, distance: 74.6
click at [407, 348] on textarea "[PERSON_NAME] has directed one feature and three shorts. He was cinematographer…" at bounding box center [620, 362] width 427 height 53
click at [640, 347] on textarea "I have directed one feature and three shorts. He was cinematographer for featur…" at bounding box center [620, 362] width 427 height 53
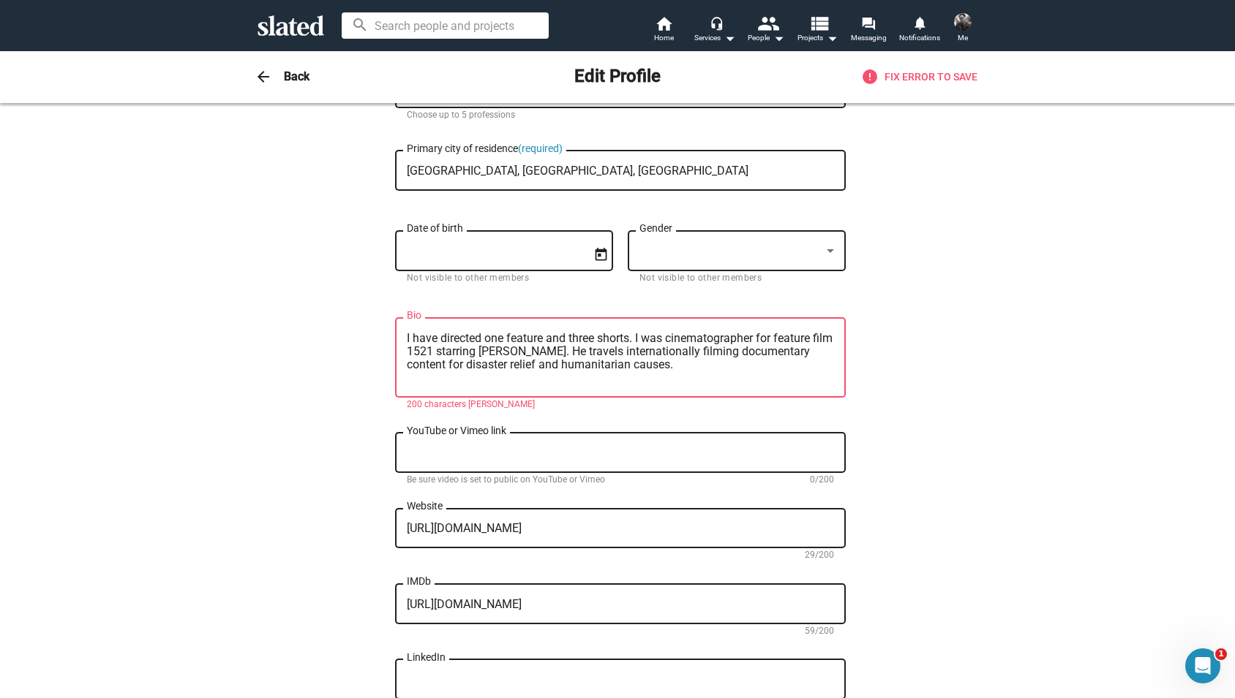
click at [470, 355] on textarea "I have directed one feature and three shorts. I was cinematographer for feature…" at bounding box center [620, 358] width 427 height 53
click at [524, 357] on textarea "I have directed one feature and three shorts. I was cinematographer for feature…" at bounding box center [620, 358] width 427 height 53
click at [536, 355] on textarea "I have directed one feature and three shorts. I was cinematographer for feature…" at bounding box center [620, 358] width 427 height 53
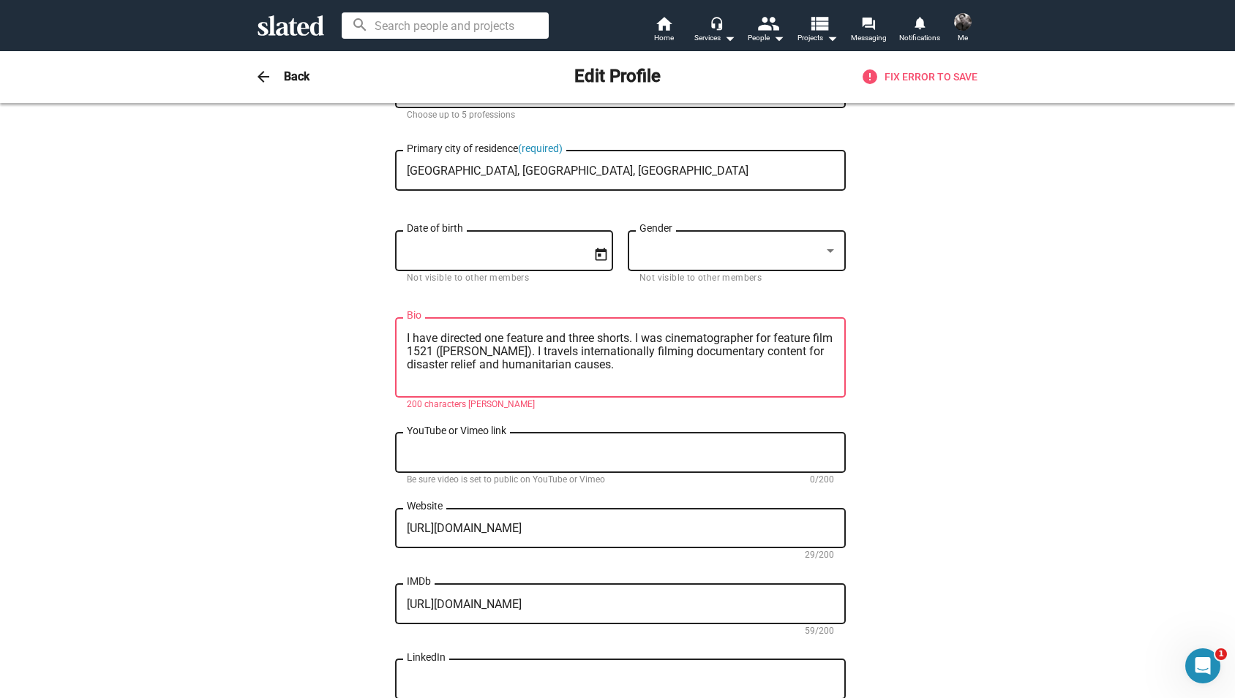
click at [573, 355] on textarea "I have directed one feature and three shorts. I was cinematographer for feature…" at bounding box center [620, 358] width 427 height 53
click at [589, 358] on textarea "I have directed one feature and three shorts. I was cinematographer for feature…" at bounding box center [620, 358] width 427 height 53
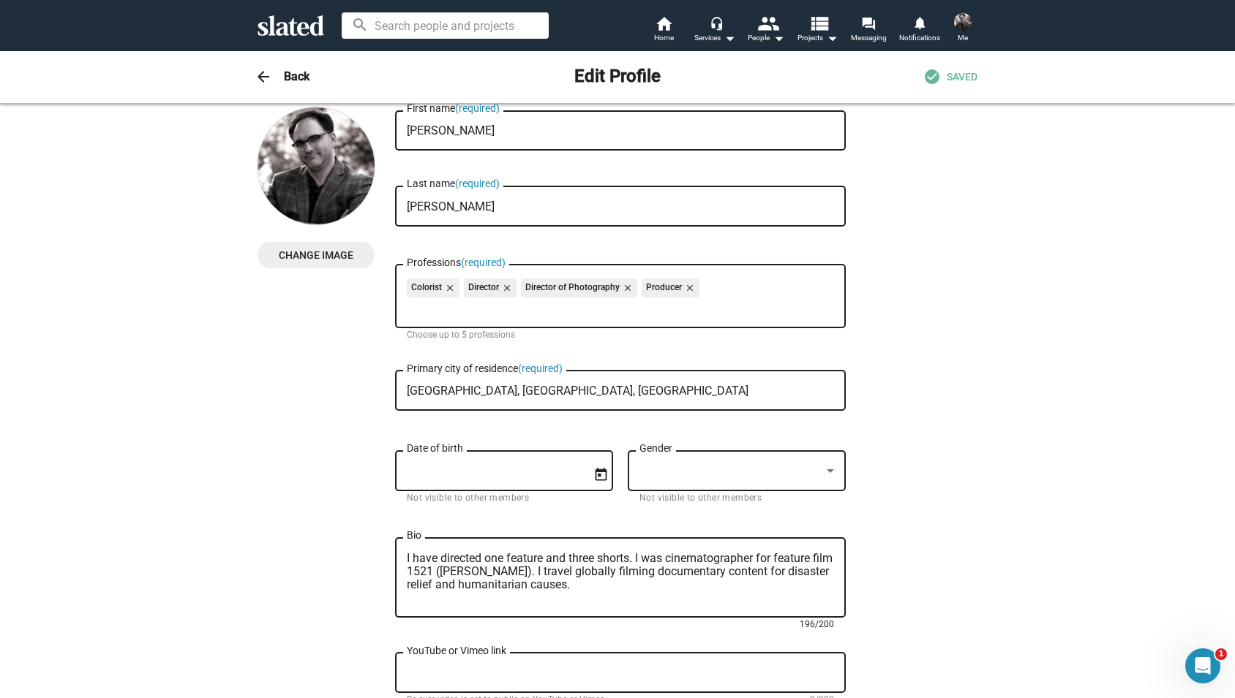
scroll to position [0, 0]
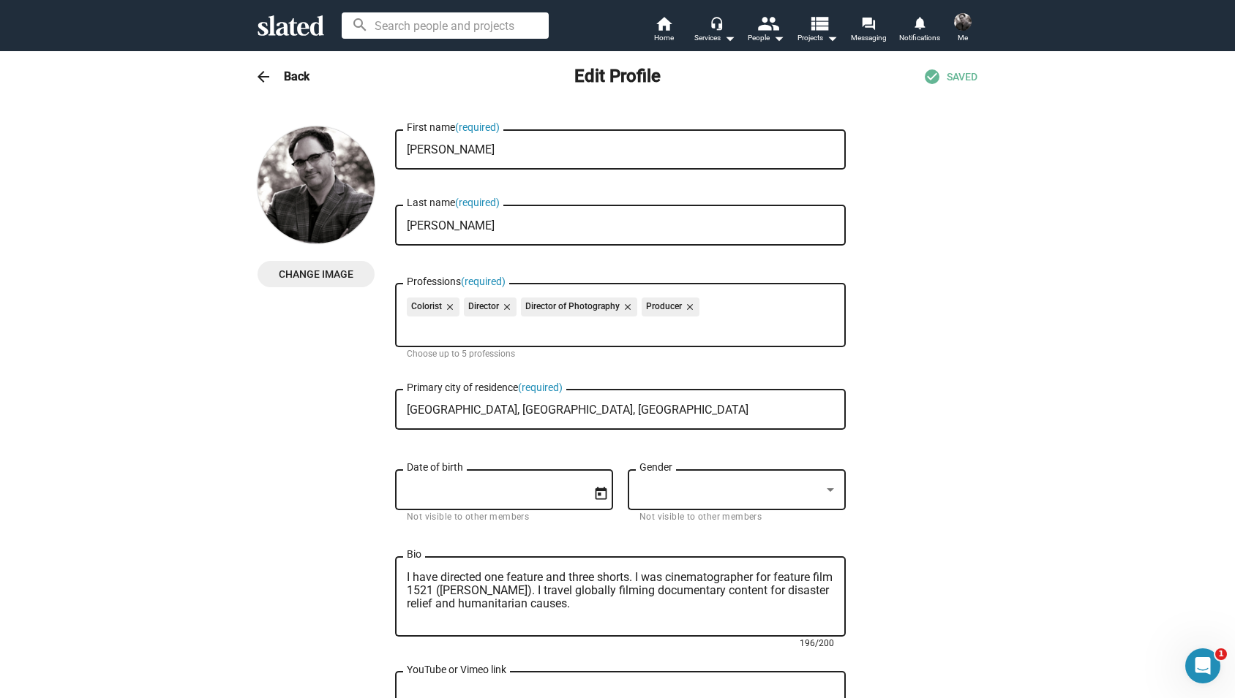
drag, startPoint x: 533, startPoint y: 592, endPoint x: 391, endPoint y: 578, distance: 142.6
click at [407, 578] on textarea "I have directed one feature and three shorts. I was cinematographer for feature…" at bounding box center [620, 597] width 427 height 53
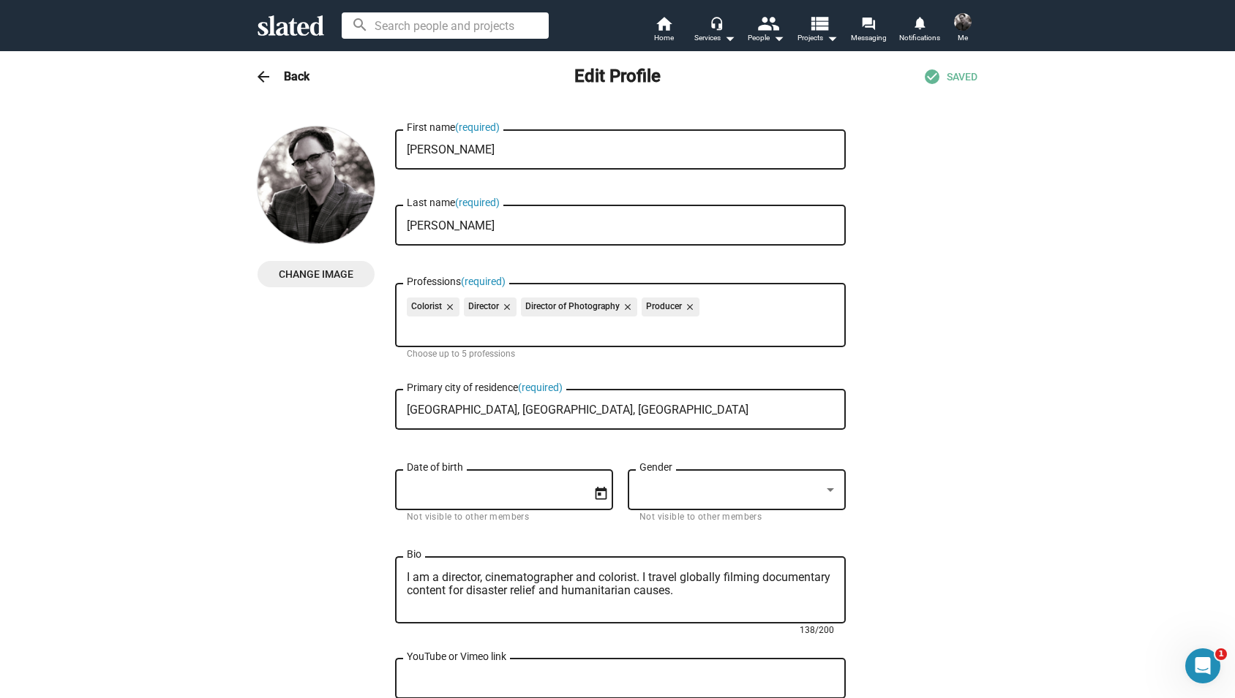
click at [657, 578] on textarea "I am a director, cinematographer and colorist. I travel globally filming docume…" at bounding box center [620, 590] width 427 height 39
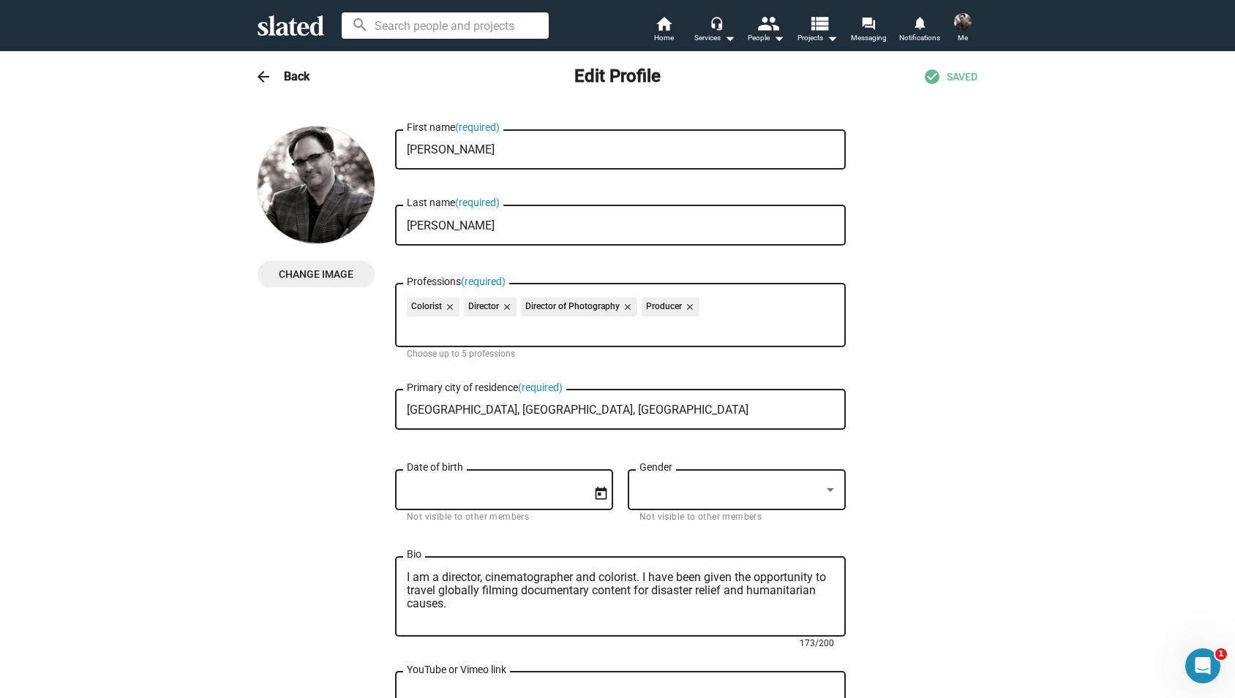
click at [473, 607] on textarea "I am a director, cinematographer and colorist. I have been given the opportunit…" at bounding box center [620, 597] width 427 height 53
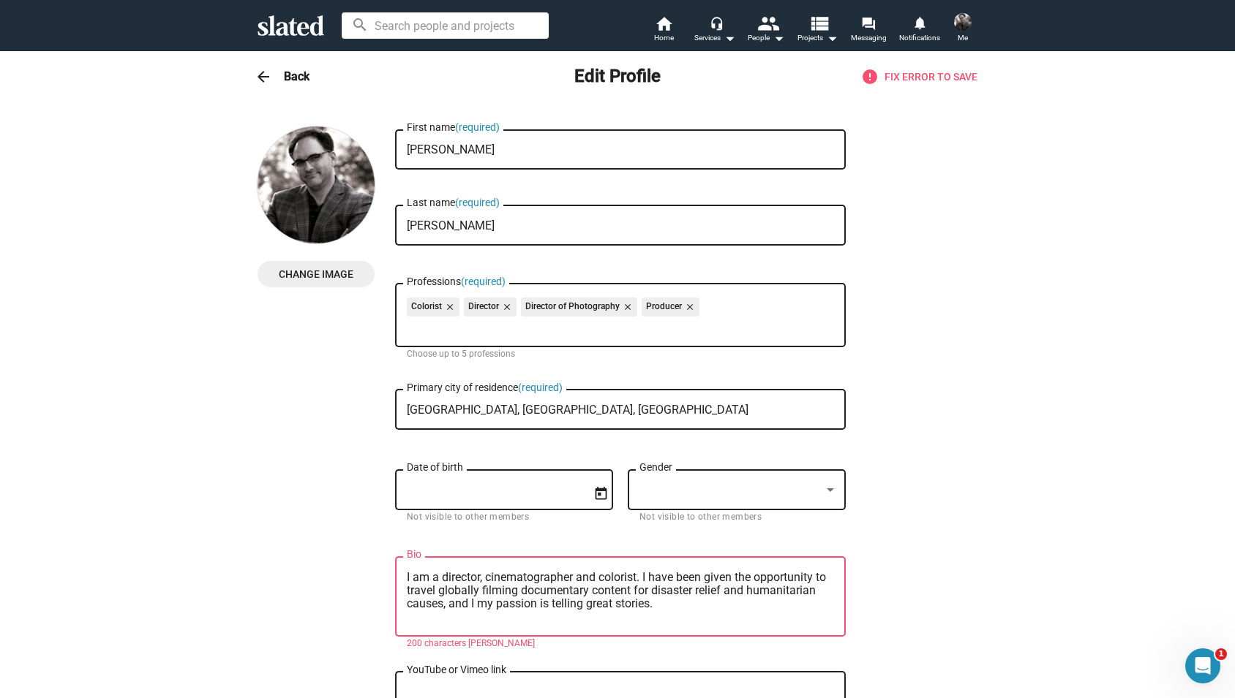
drag, startPoint x: 653, startPoint y: 582, endPoint x: 816, endPoint y: 577, distance: 162.5
click at [816, 577] on textarea "I am a director, cinematographer and colorist. I have been given the opportunit…" at bounding box center [620, 597] width 427 height 53
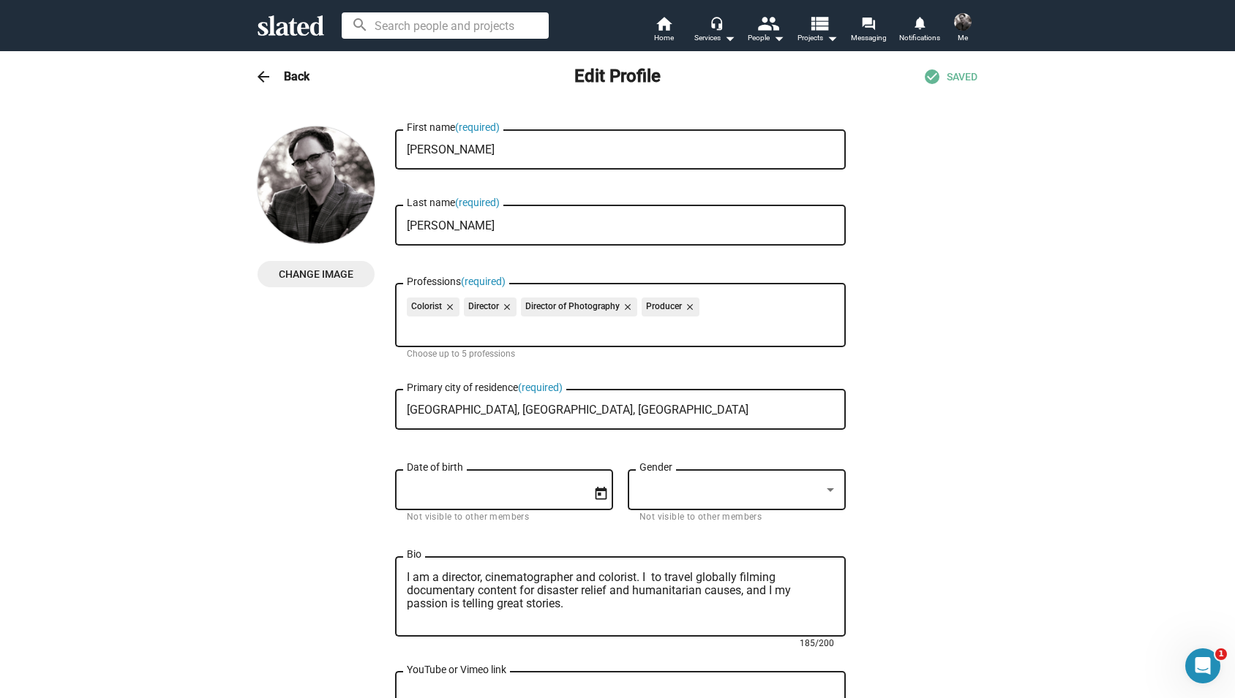
click at [660, 581] on textarea "I am a director, cinematographer and colorist. I to travel globally filming doc…" at bounding box center [620, 597] width 427 height 53
click at [692, 582] on textarea "I am a director, cinematographer and colorist. I travel globally filming docume…" at bounding box center [620, 597] width 427 height 53
click at [816, 582] on textarea "I am a director, cinematographer and colorist. I travel internationally and fil…" at bounding box center [620, 597] width 427 height 53
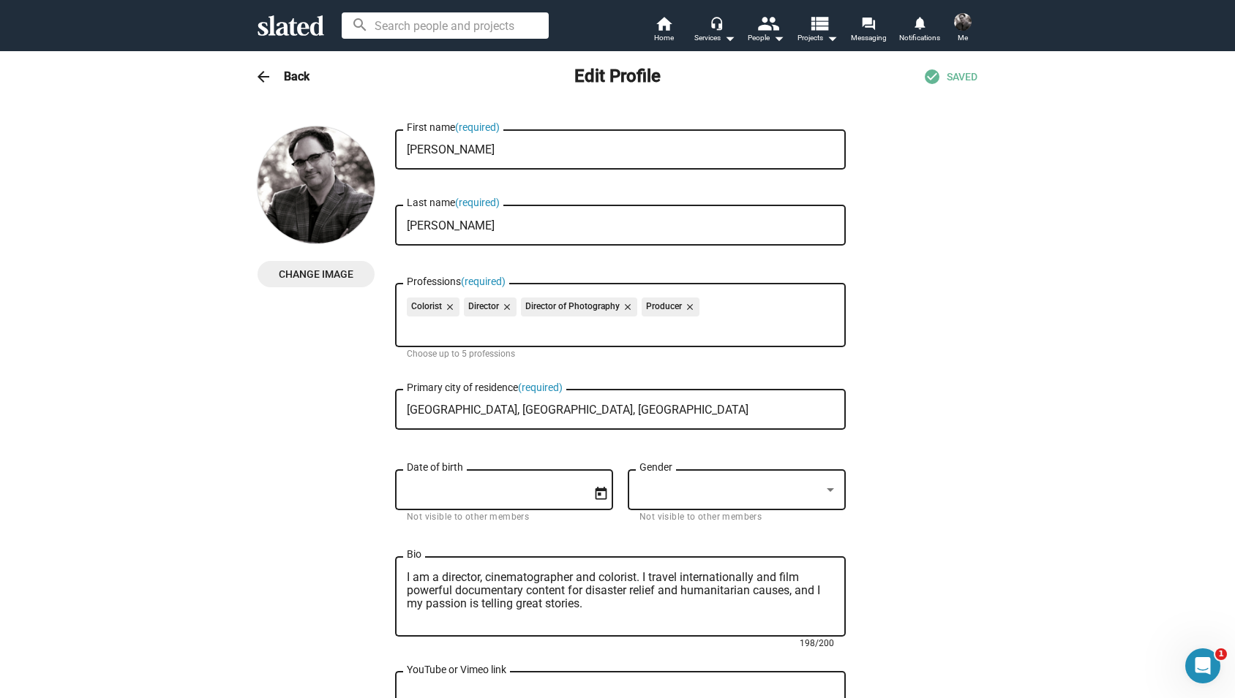
click at [773, 582] on textarea "I am a director, cinematographer and colorist. I travel internationally and fil…" at bounding box center [620, 597] width 427 height 53
click at [772, 582] on textarea "I am a director, cinematographer and colorist. I travel internationally and fil…" at bounding box center [620, 597] width 427 height 53
click at [821, 596] on textarea "I am a director, cinematographer and colorist. I travel internationally to film…" at bounding box center [620, 597] width 427 height 53
drag, startPoint x: 408, startPoint y: 609, endPoint x: 580, endPoint y: 609, distance: 171.9
click at [580, 609] on textarea "I am a director, cinematographer and colorist. I travel internationally to film…" at bounding box center [620, 597] width 427 height 53
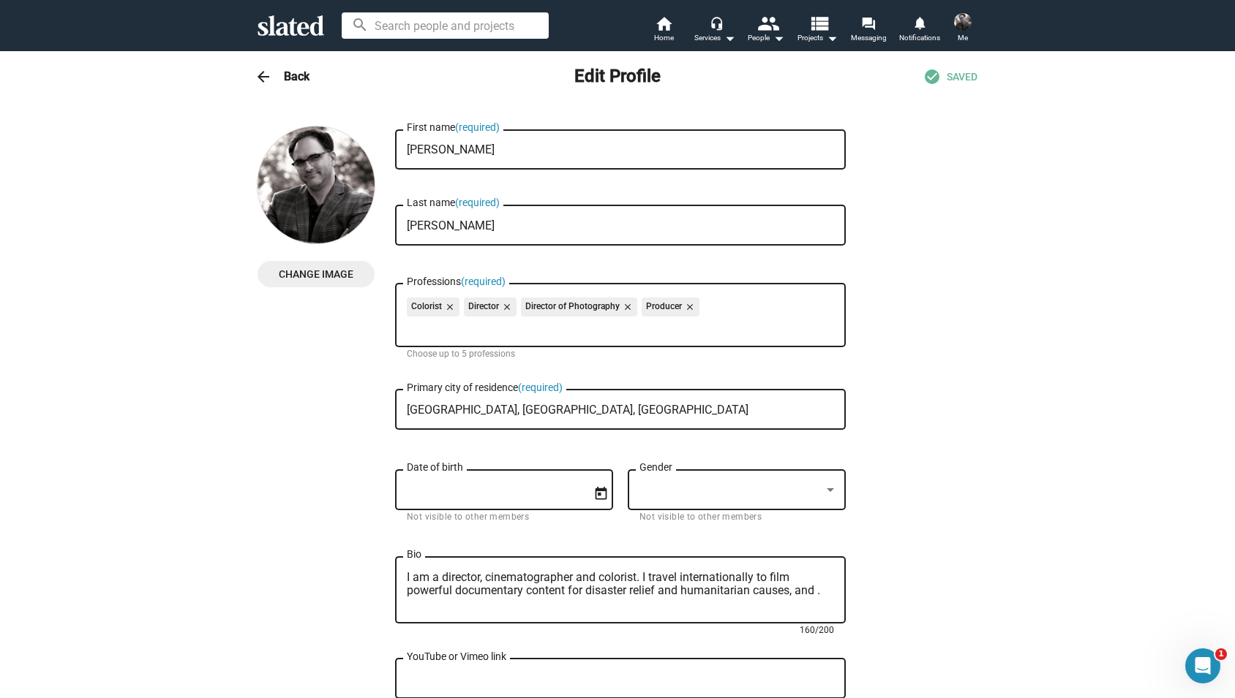
drag, startPoint x: 646, startPoint y: 582, endPoint x: 675, endPoint y: 611, distance: 41.4
click at [647, 583] on textarea "I am a director, cinematographer and colorist. I travel internationally to film…" at bounding box center [620, 590] width 427 height 39
paste textarea "my passion is telling great stories"
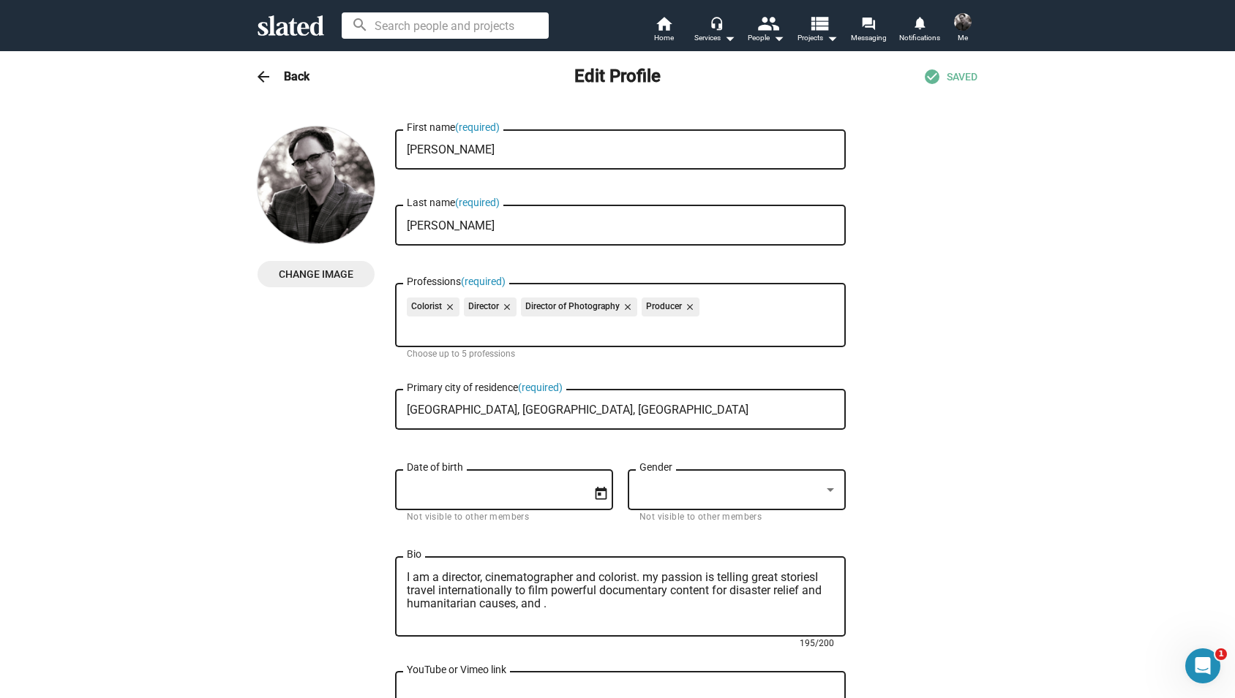
drag, startPoint x: 654, startPoint y: 581, endPoint x: 658, endPoint y: 590, distance: 8.8
click at [655, 582] on textarea "I am a director, cinematographer and colorist. my passion is telling great stor…" at bounding box center [620, 597] width 427 height 53
click at [818, 581] on textarea "I am a director, cinematographer and colorist. My passion is telling great stor…" at bounding box center [620, 597] width 427 height 53
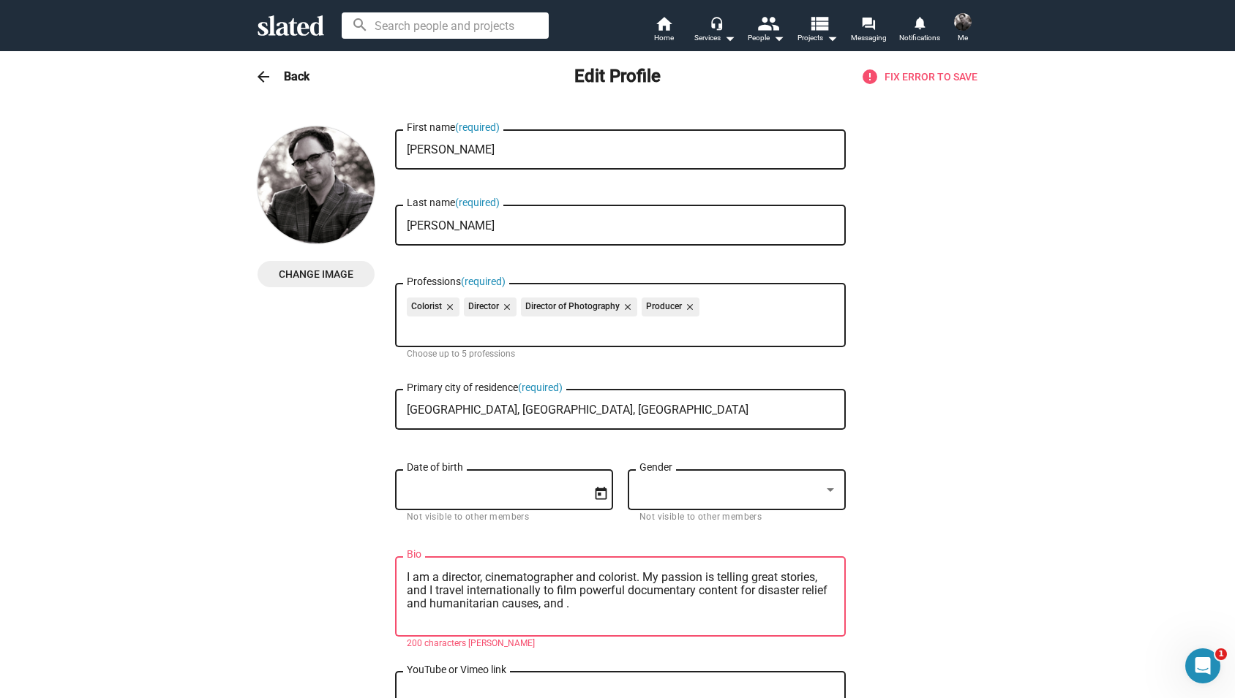
click at [578, 607] on textarea "I am a director, cinematographer and colorist. My passion is telling great stor…" at bounding box center [620, 597] width 427 height 53
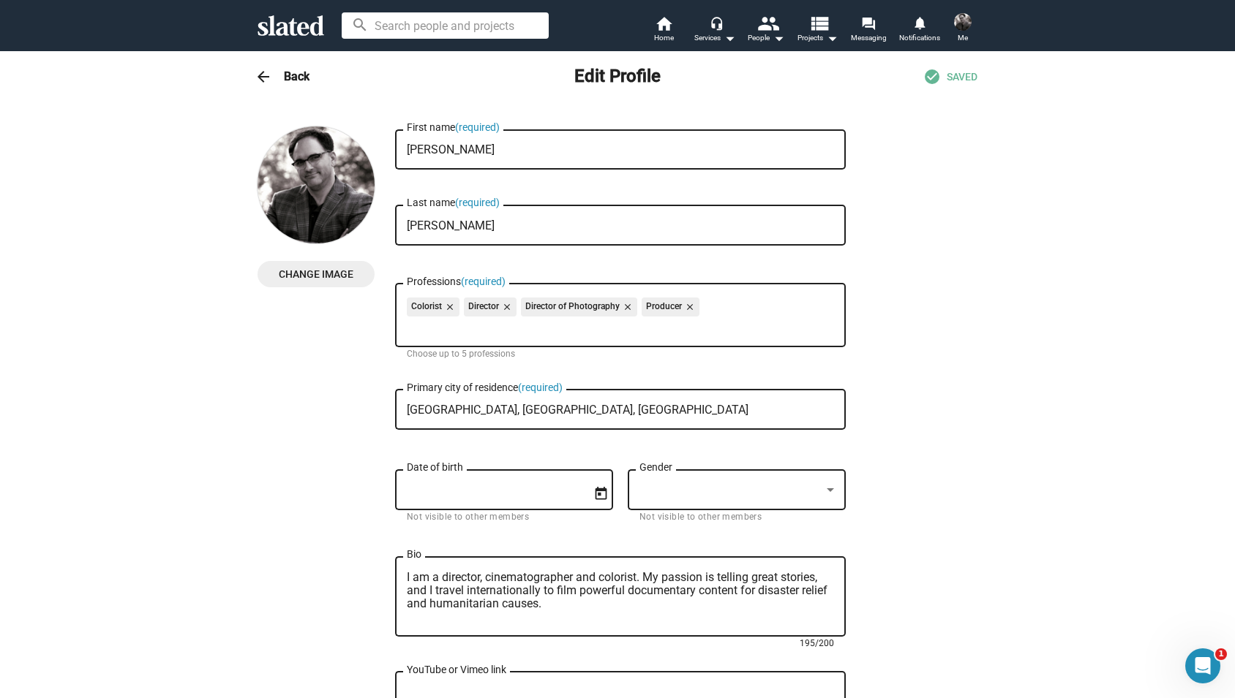
type textarea "I am a director, cinematographer and colorist. My passion is telling great stor…"
click at [291, 75] on h3 "Back" at bounding box center [297, 76] width 26 height 15
